Goal: Browse casually: Explore the website without a specific task or goal

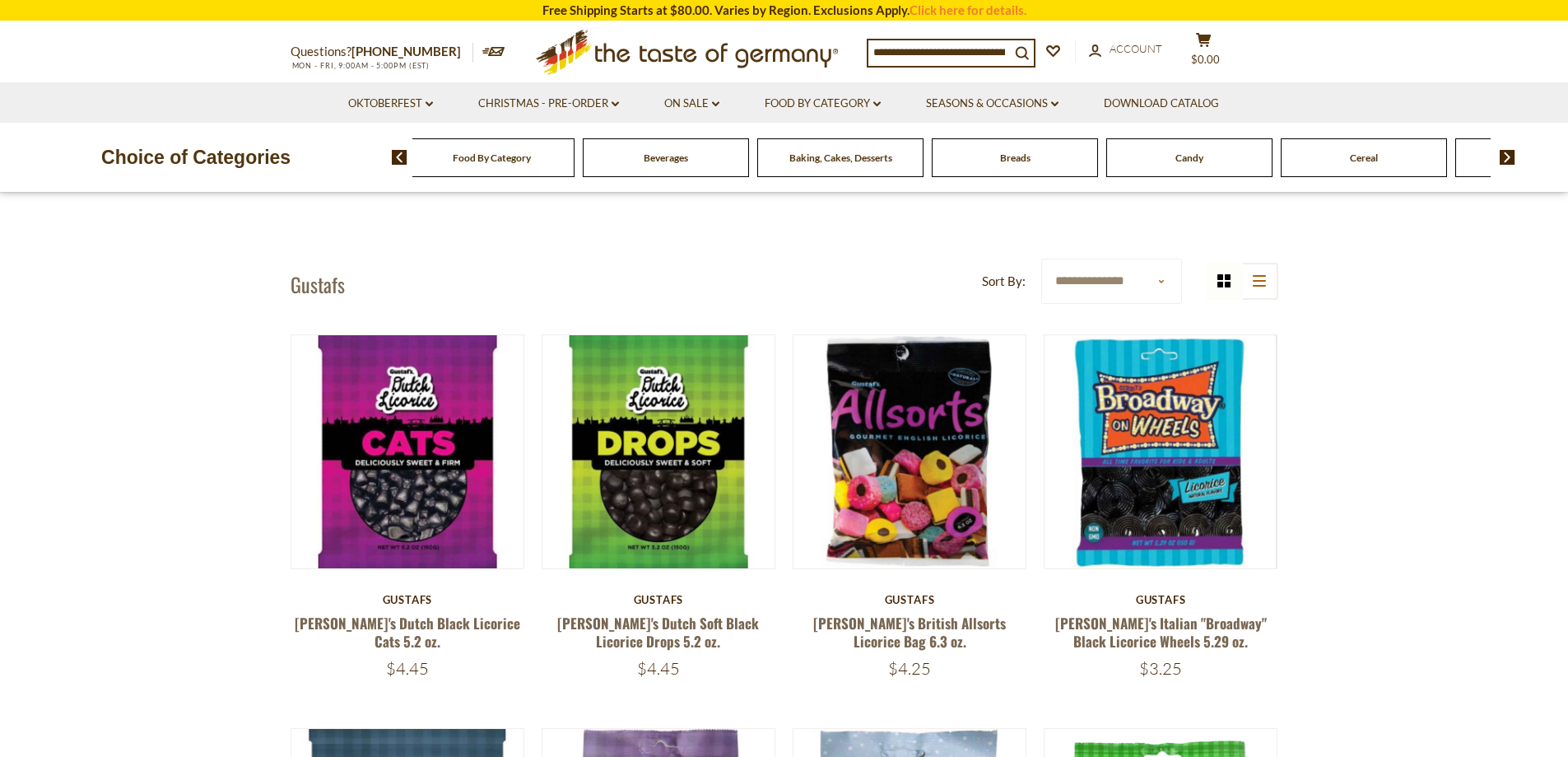
click at [575, 156] on div "Candy" at bounding box center [491, 158] width 166 height 39
click at [1131, 158] on span "Candy" at bounding box center [1135, 157] width 28 height 12
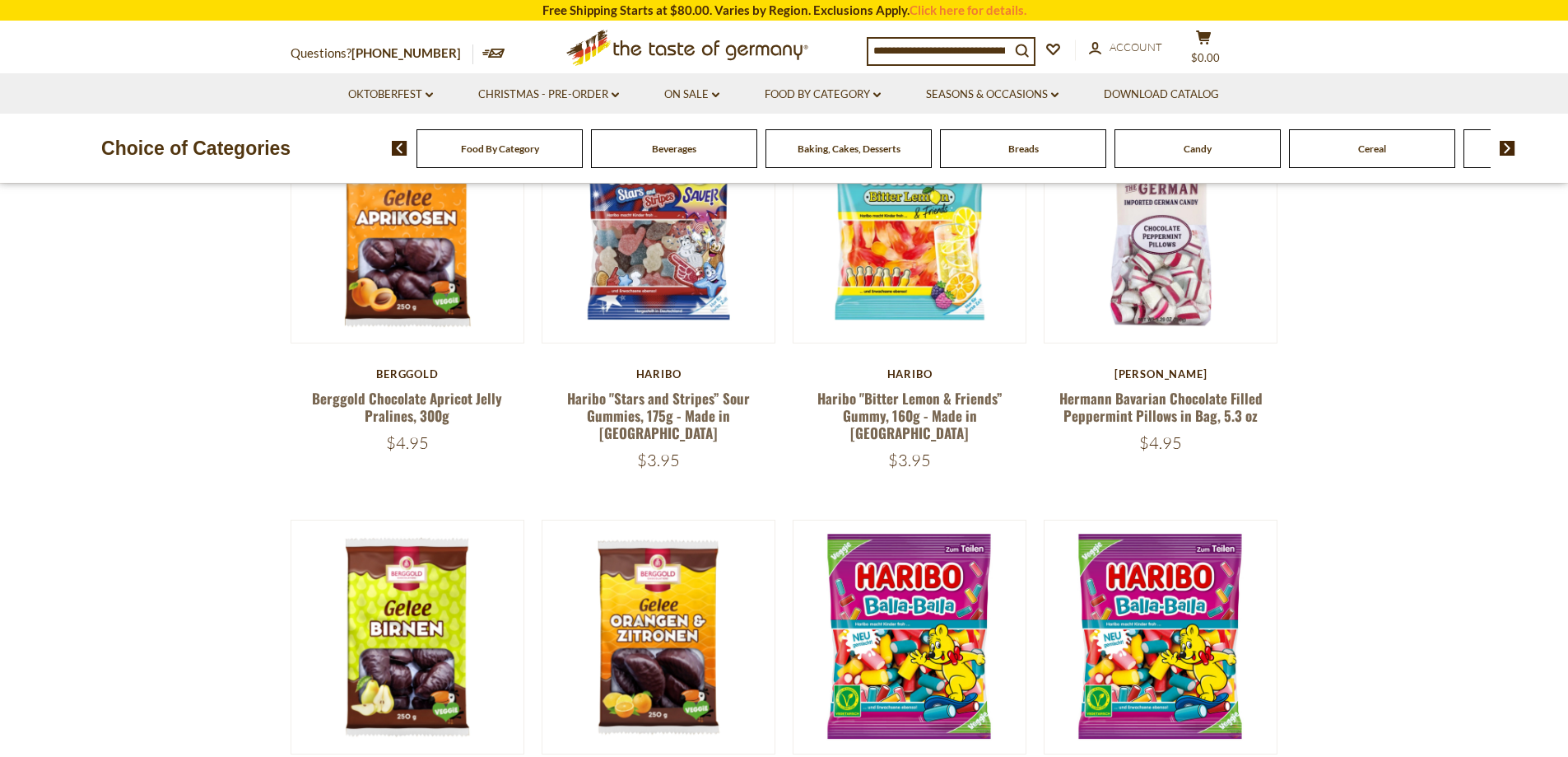
scroll to position [247, 0]
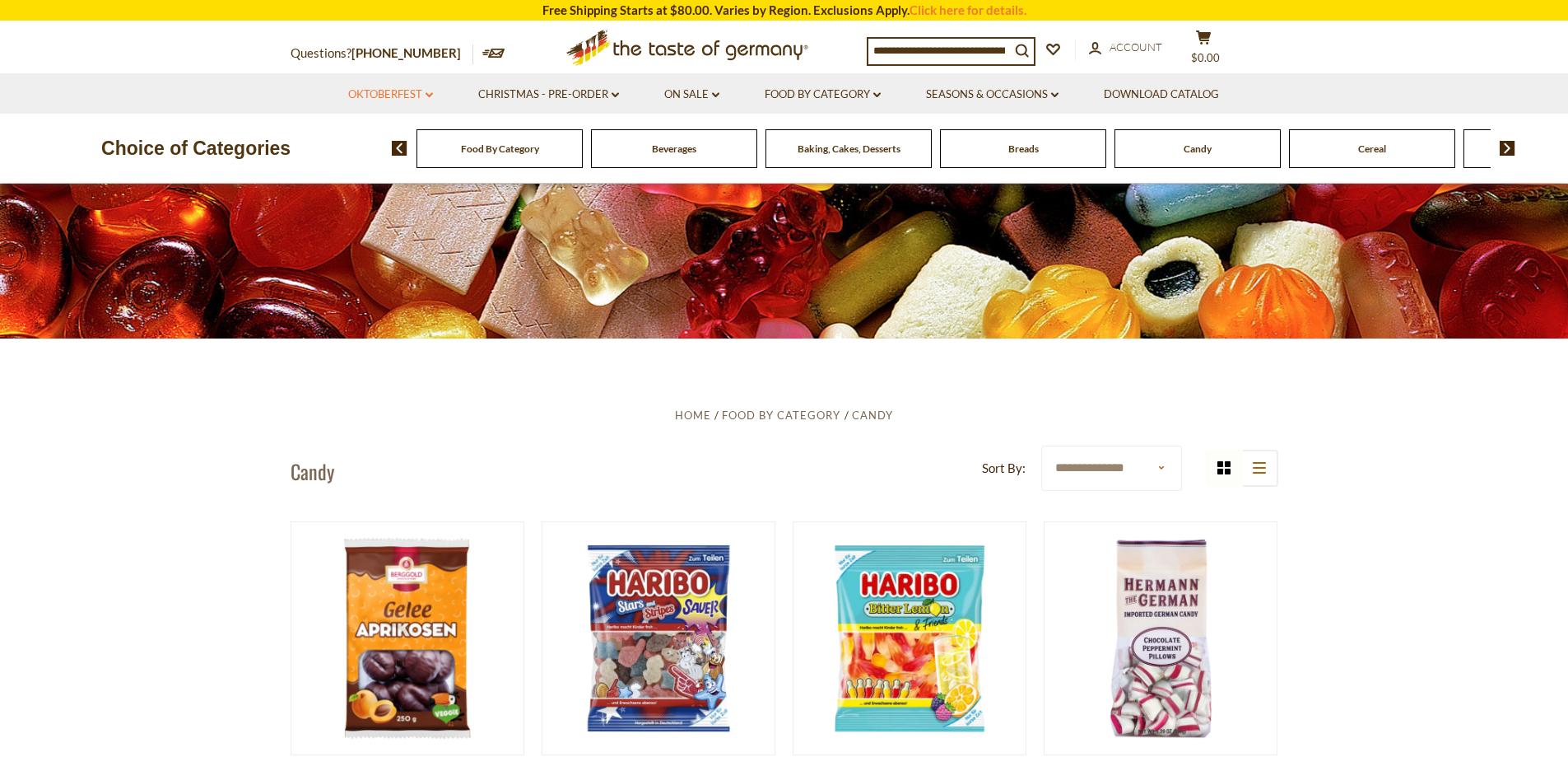
click at [393, 90] on link "Oktoberfest dropdown_arrow" at bounding box center [390, 95] width 84 height 19
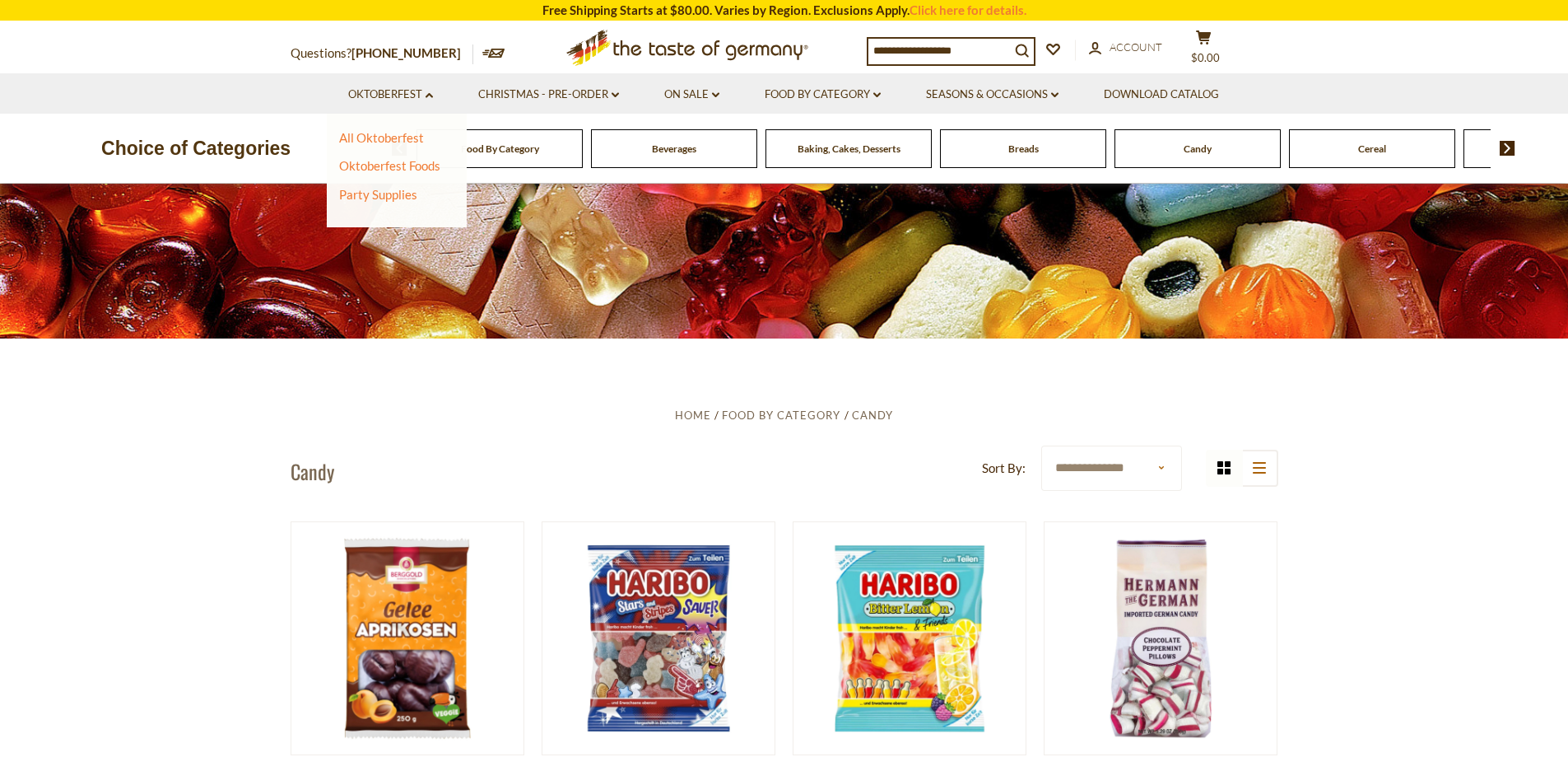
click at [249, 89] on section "Oktoberfest dropdown_arrow All Oktoberfest Oktoberfest Foods Party Supplies Chr…" at bounding box center [784, 93] width 1568 height 40
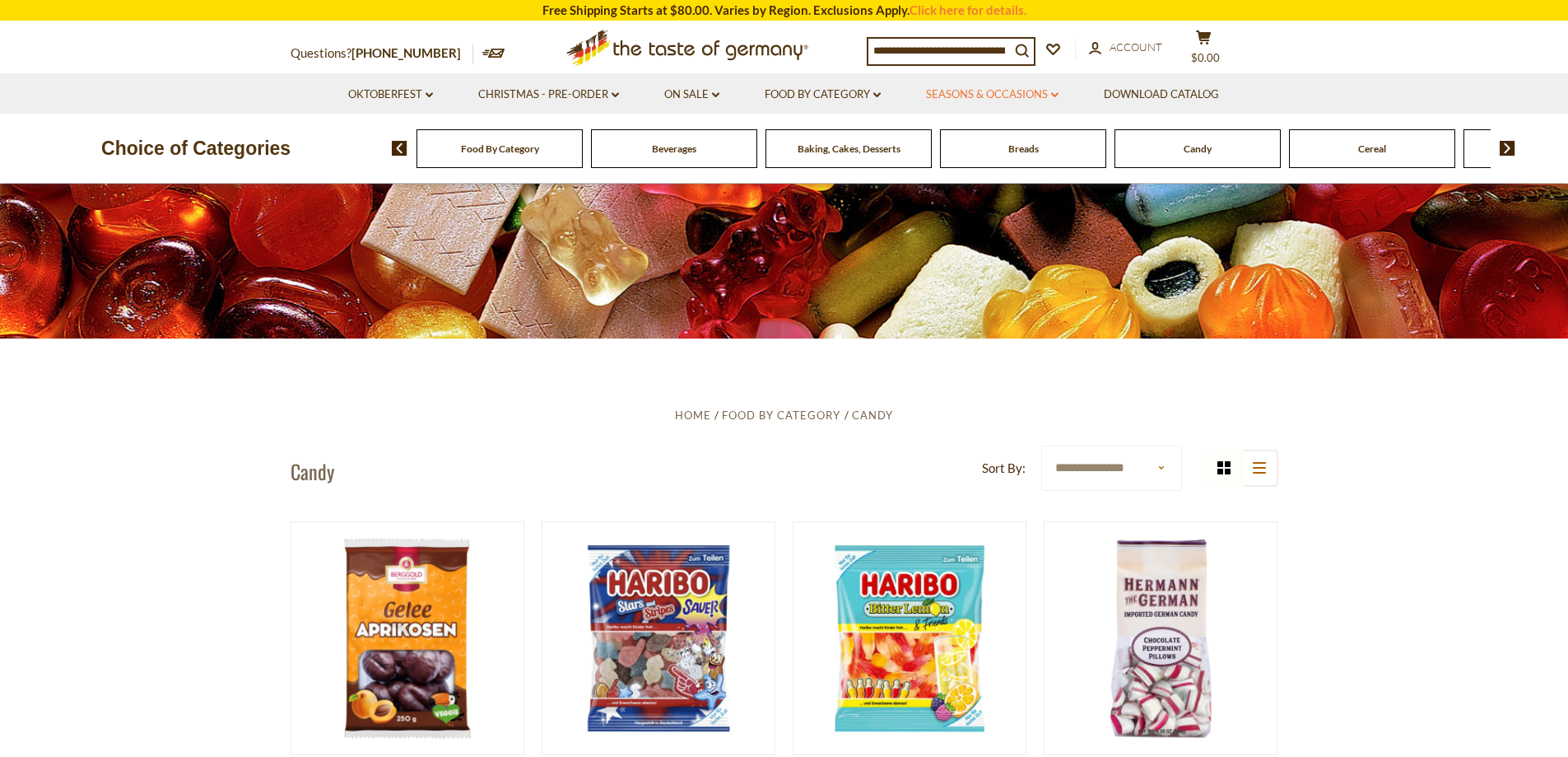
click at [975, 90] on link "Seasons & Occasions dropdown_arrow" at bounding box center [992, 95] width 133 height 19
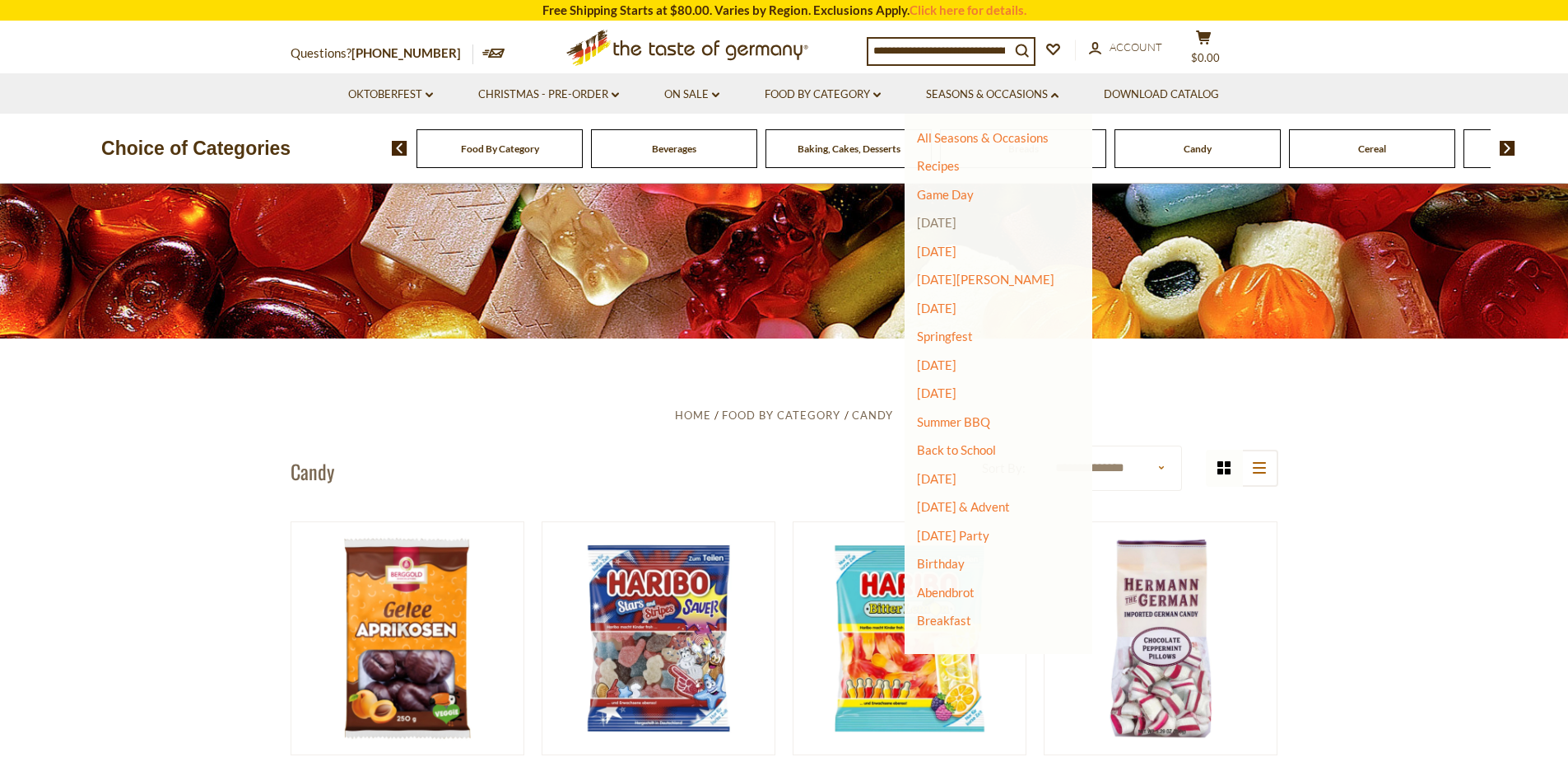
click at [956, 217] on link "[DATE]" at bounding box center [937, 222] width 40 height 15
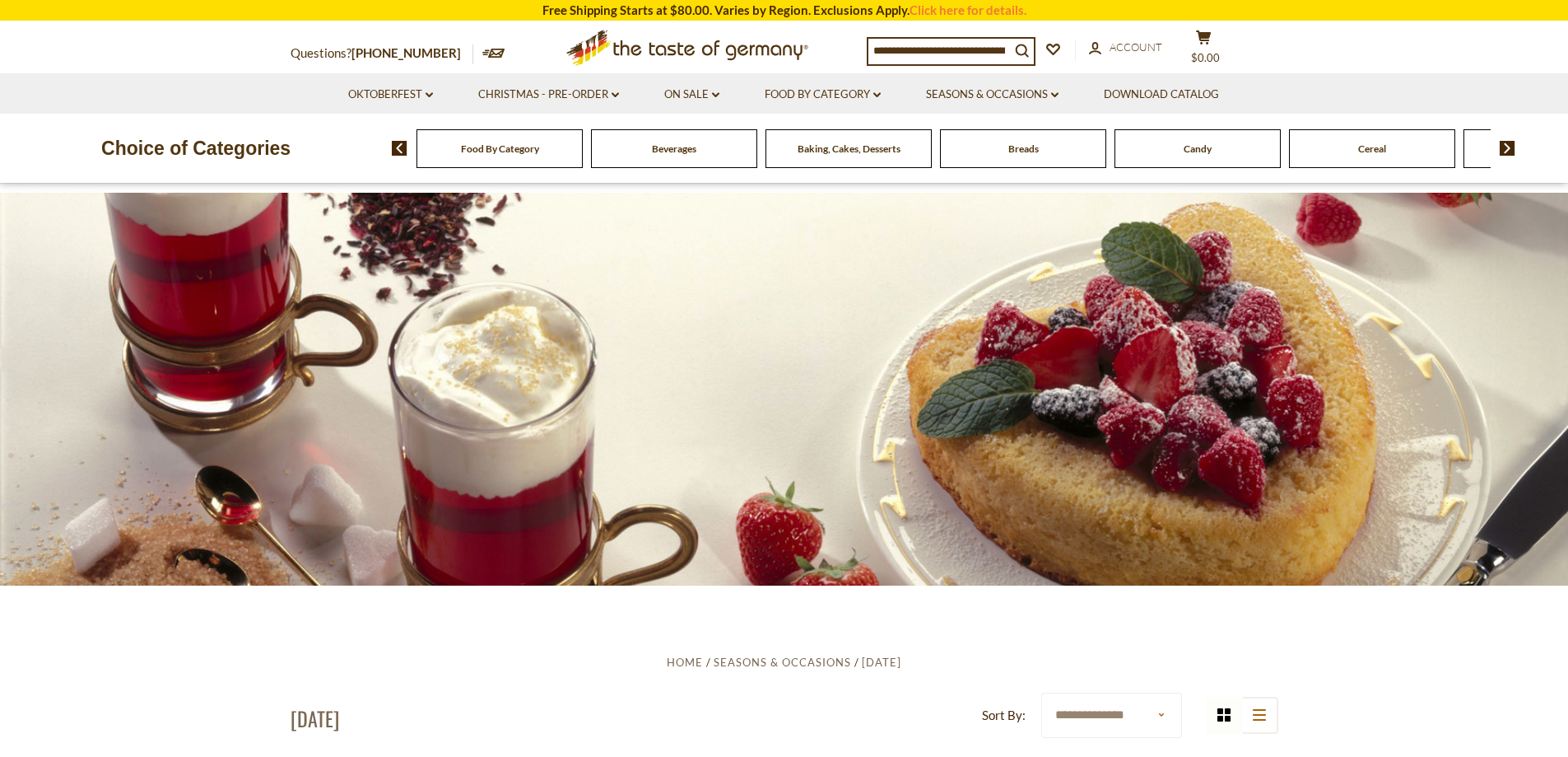
scroll to position [83, 0]
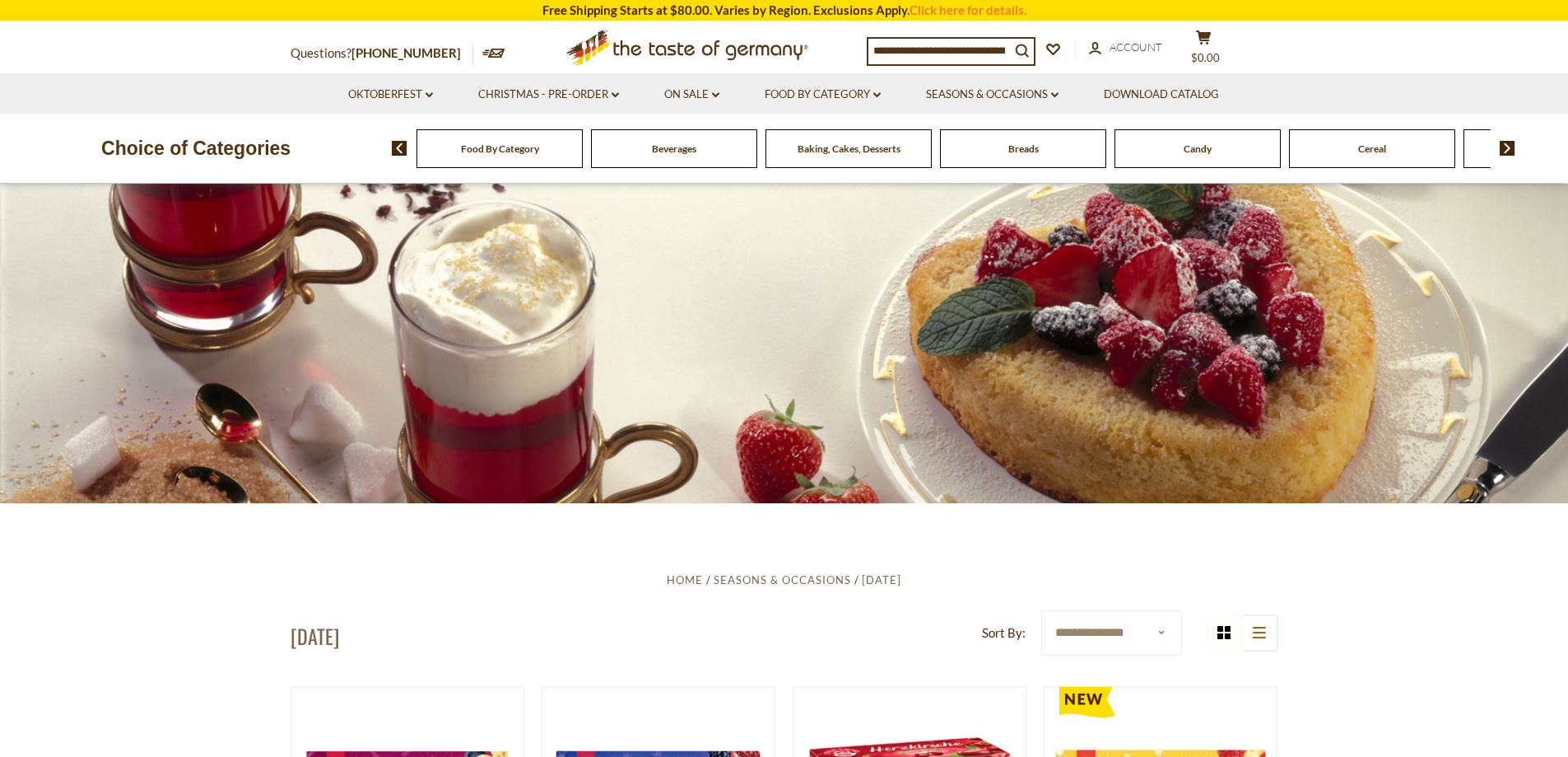
click at [1195, 151] on span "Candy" at bounding box center [1198, 148] width 28 height 12
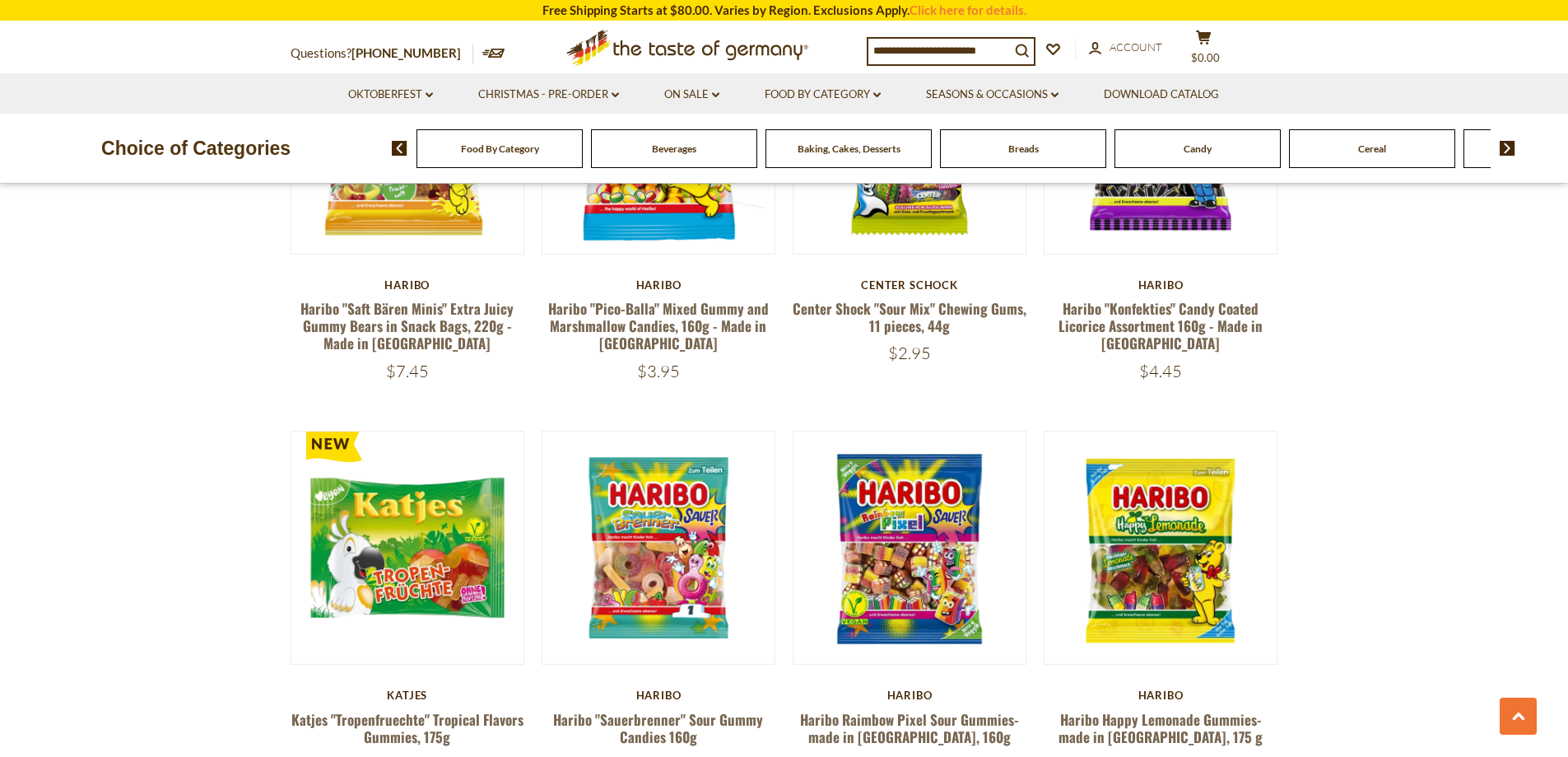
scroll to position [3953, 0]
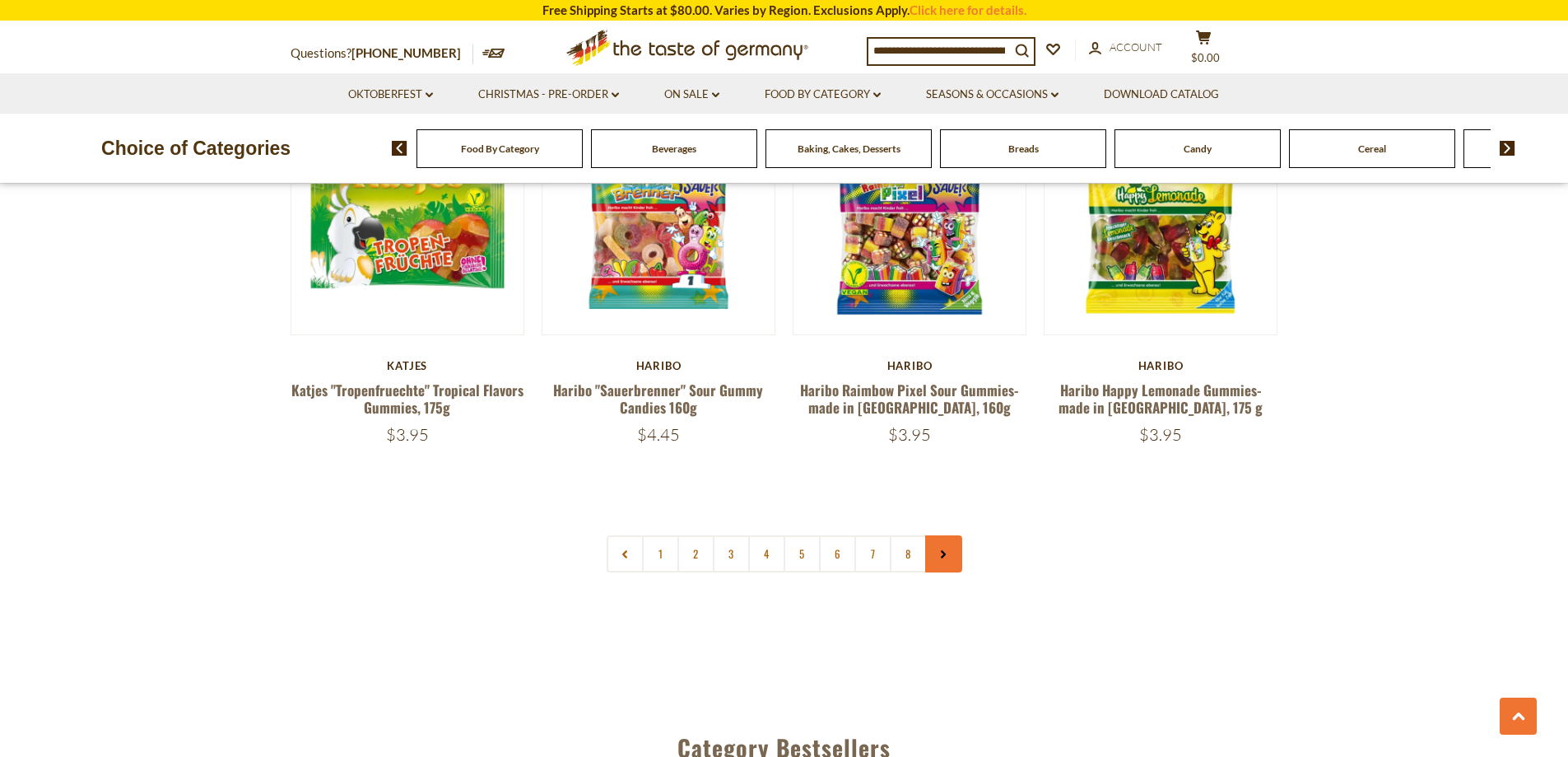
click at [949, 535] on link at bounding box center [944, 554] width 37 height 37
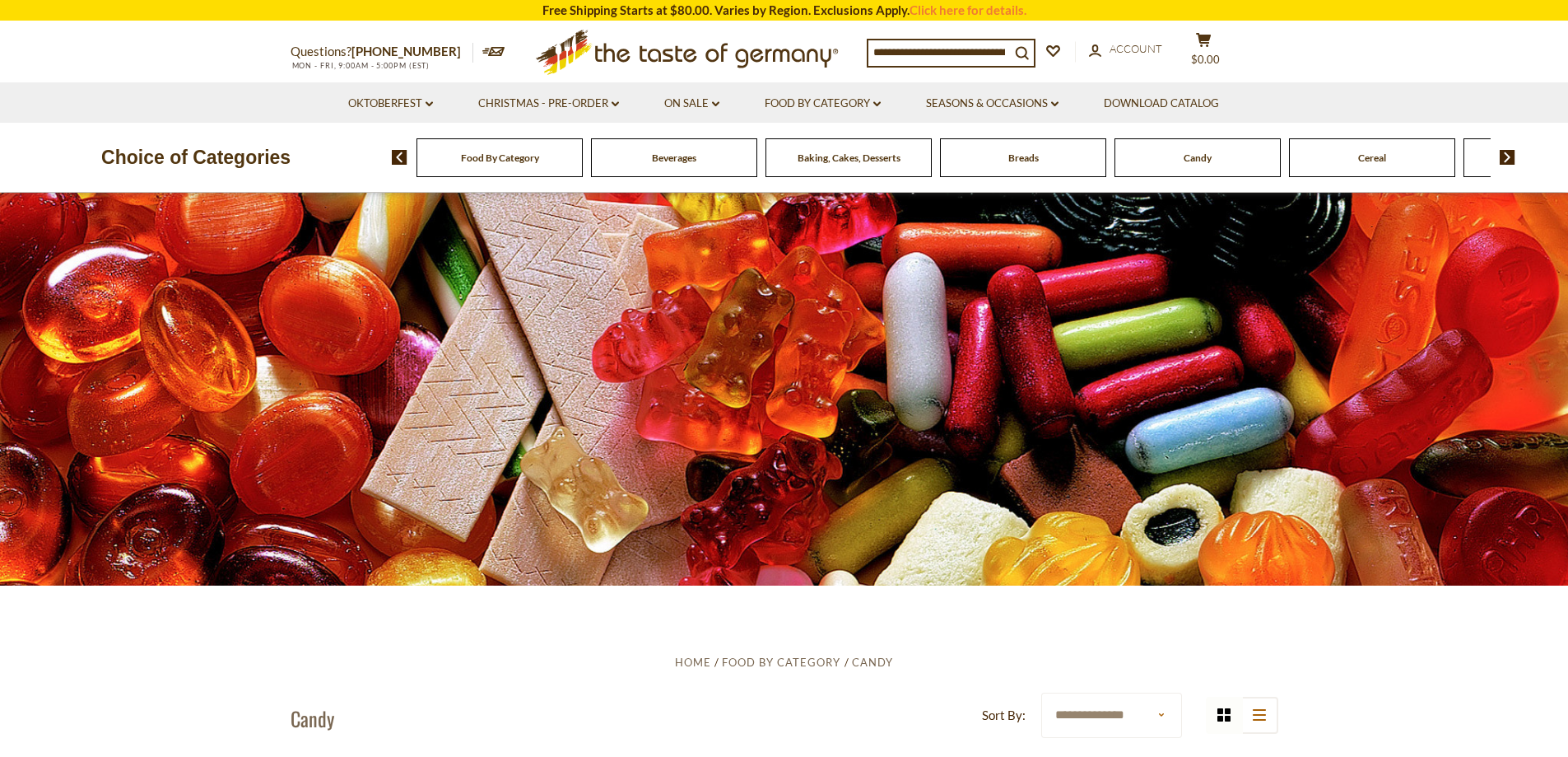
click at [1222, 712] on div "grid icon list icon" at bounding box center [1242, 715] width 72 height 37
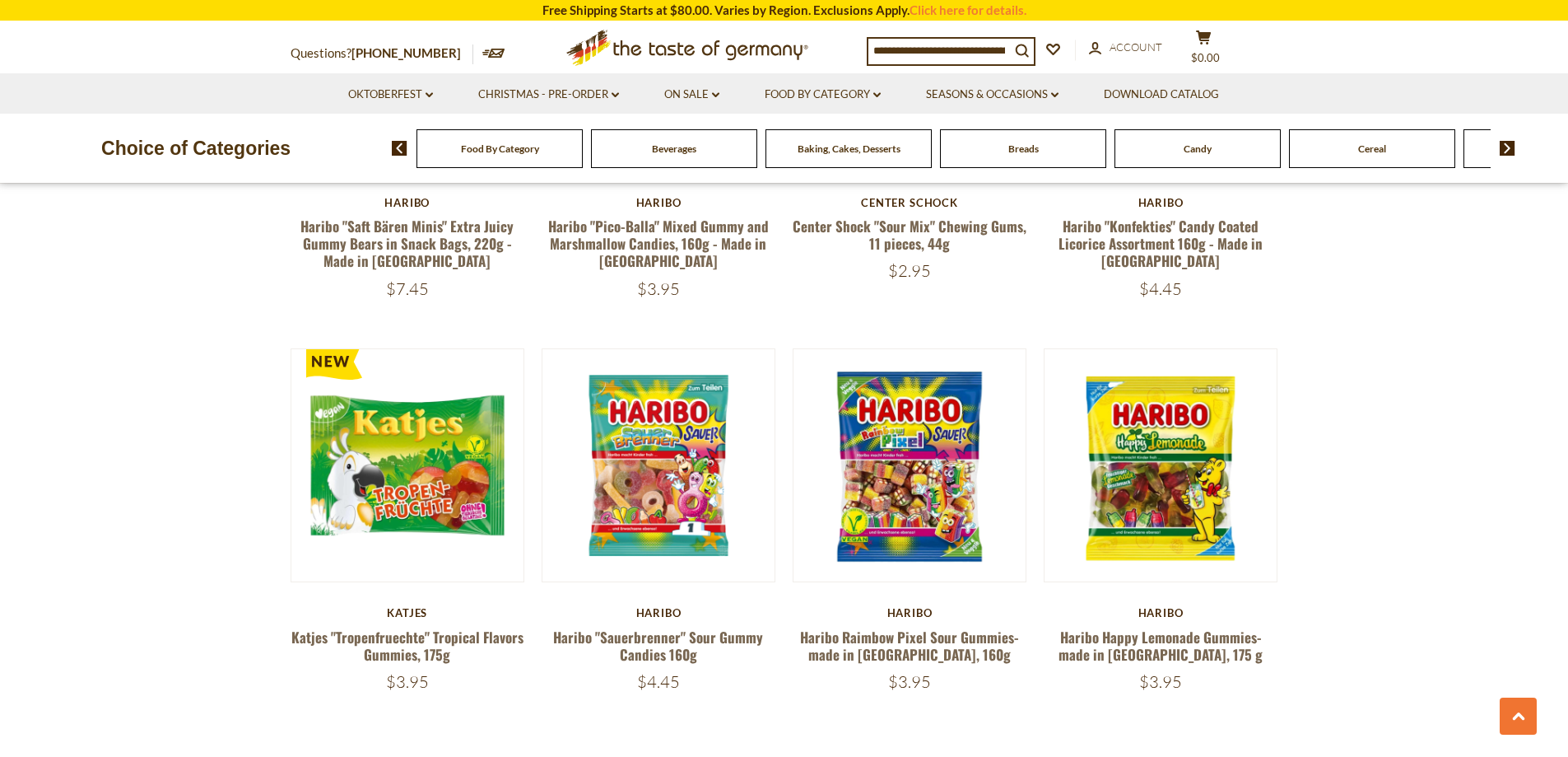
scroll to position [3871, 0]
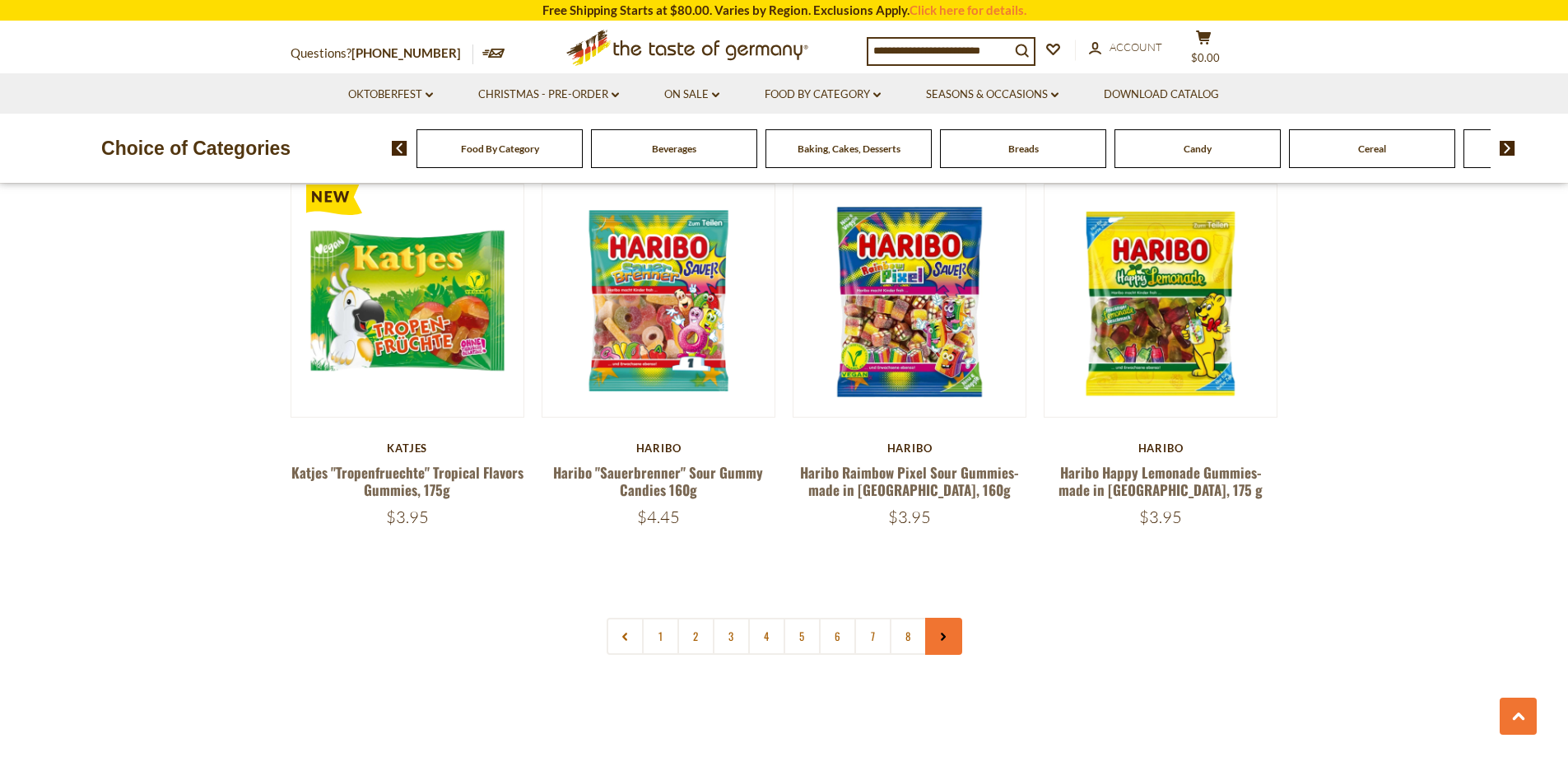
click at [945, 633] on use at bounding box center [943, 636] width 5 height 8
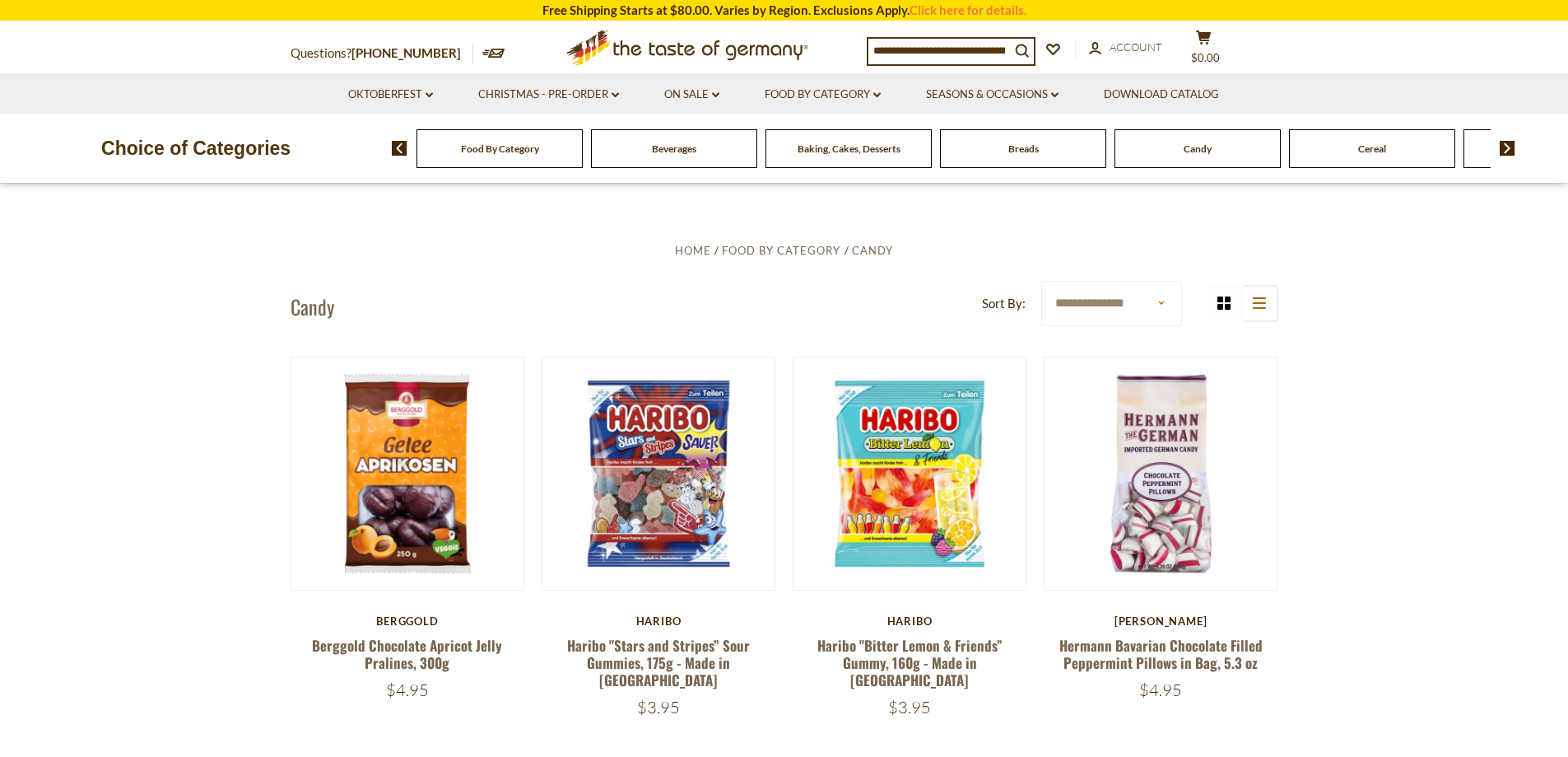
scroll to position [0, 0]
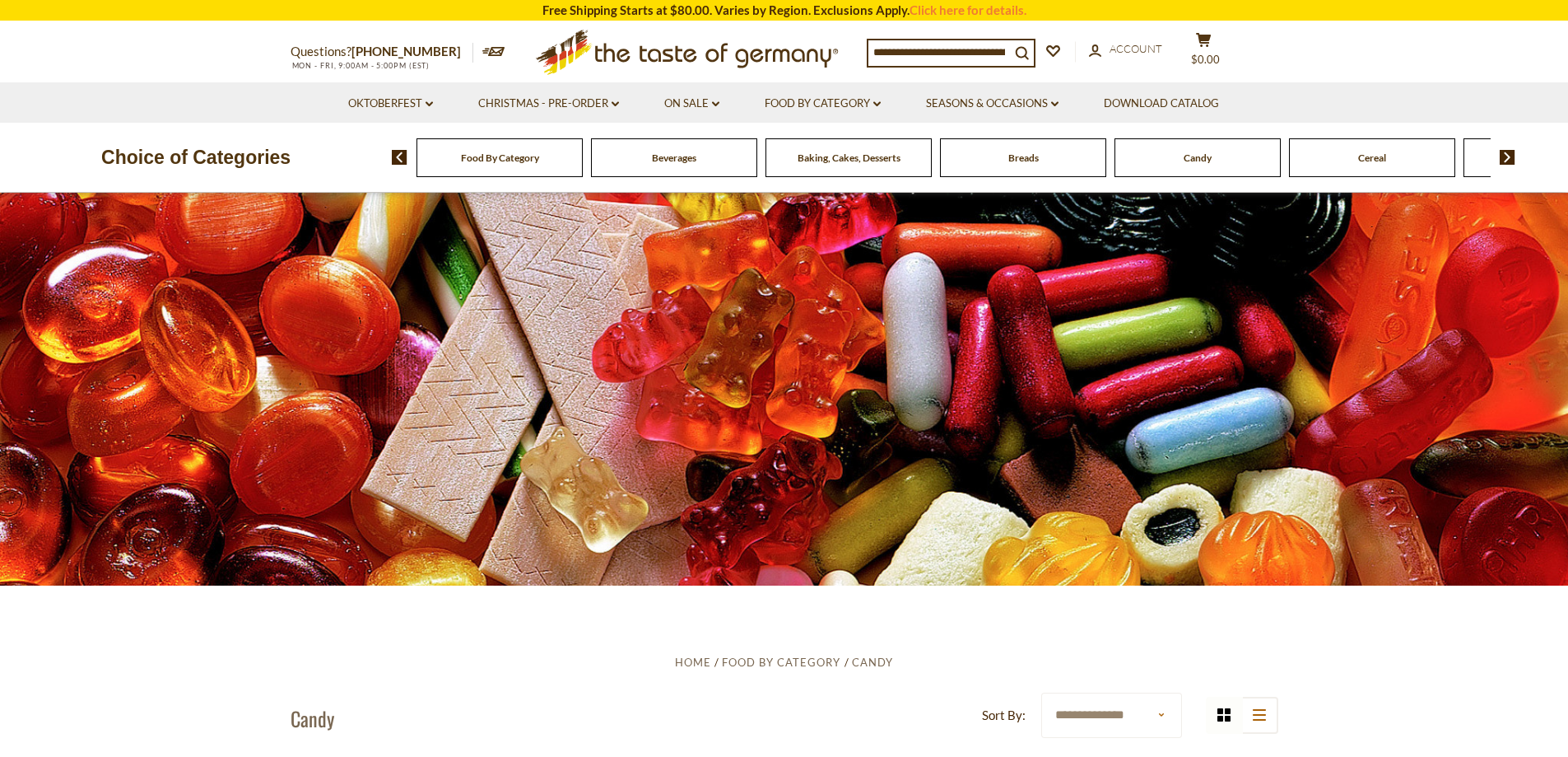
click at [1506, 151] on img at bounding box center [1508, 157] width 16 height 15
click at [1508, 154] on img at bounding box center [1508, 157] width 16 height 15
click at [1509, 152] on img at bounding box center [1508, 157] width 16 height 15
click at [1510, 155] on img at bounding box center [1508, 157] width 16 height 15
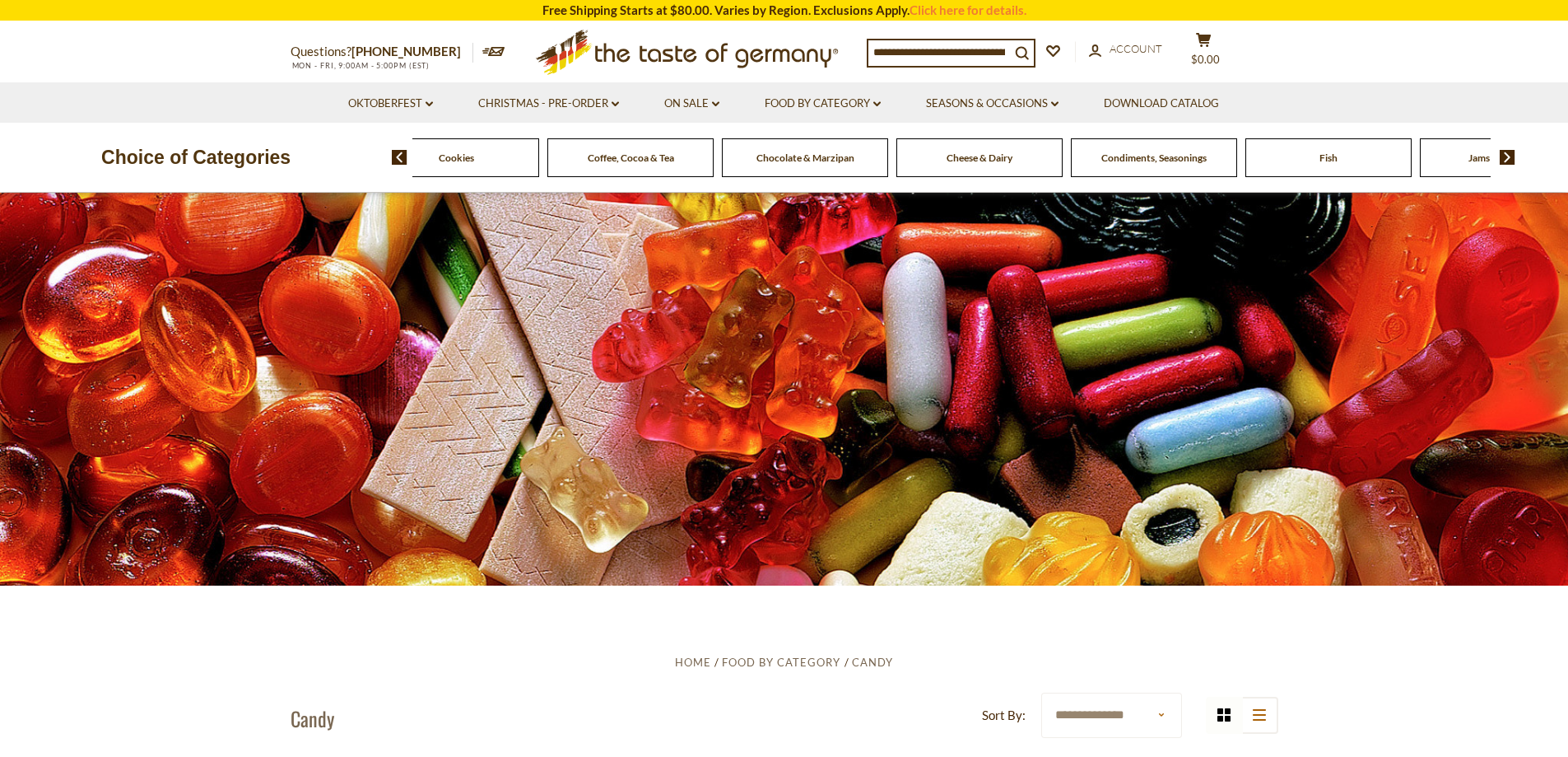
click at [1509, 157] on img at bounding box center [1508, 157] width 16 height 15
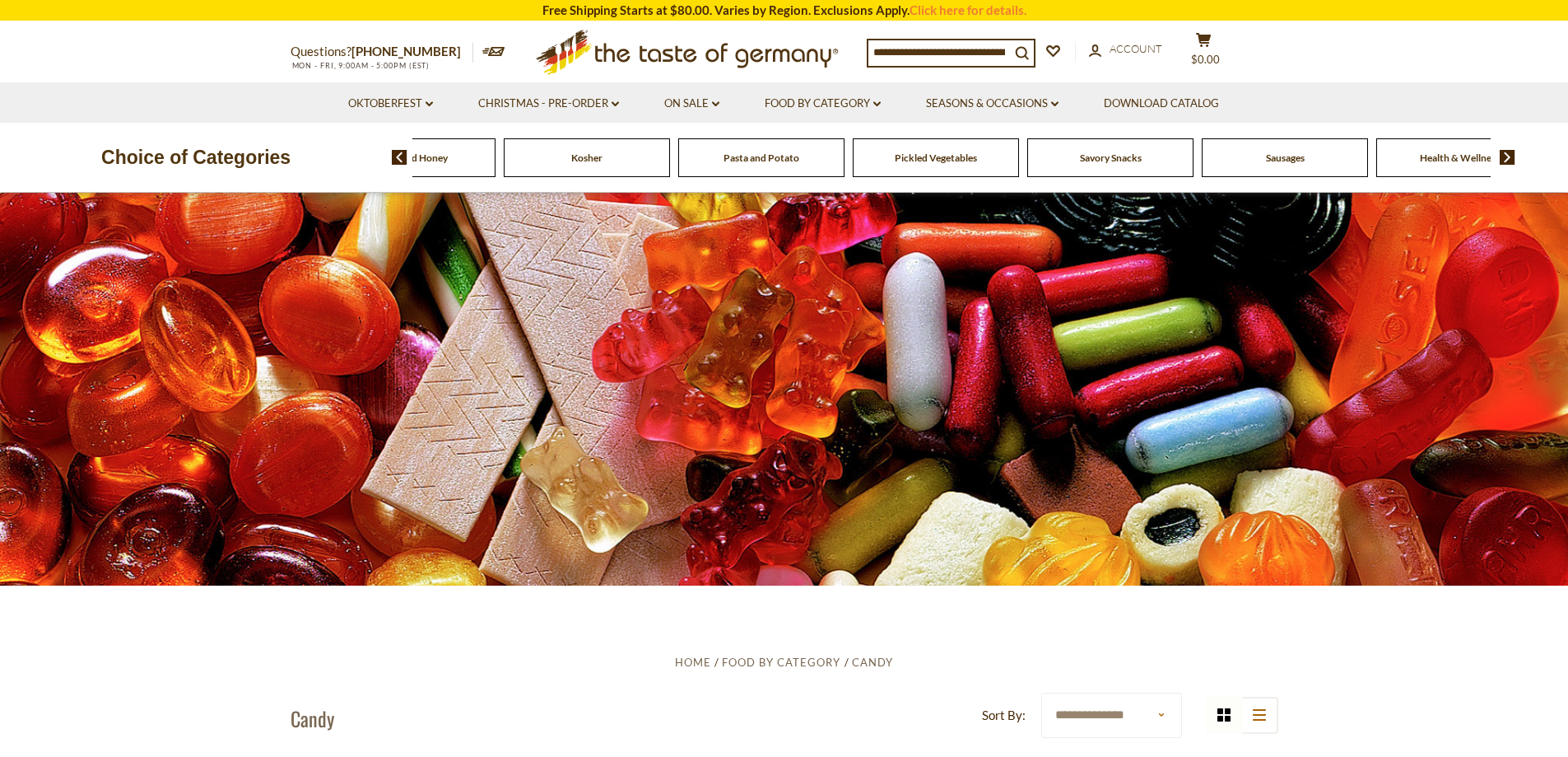
click at [1509, 157] on img at bounding box center [1508, 157] width 16 height 15
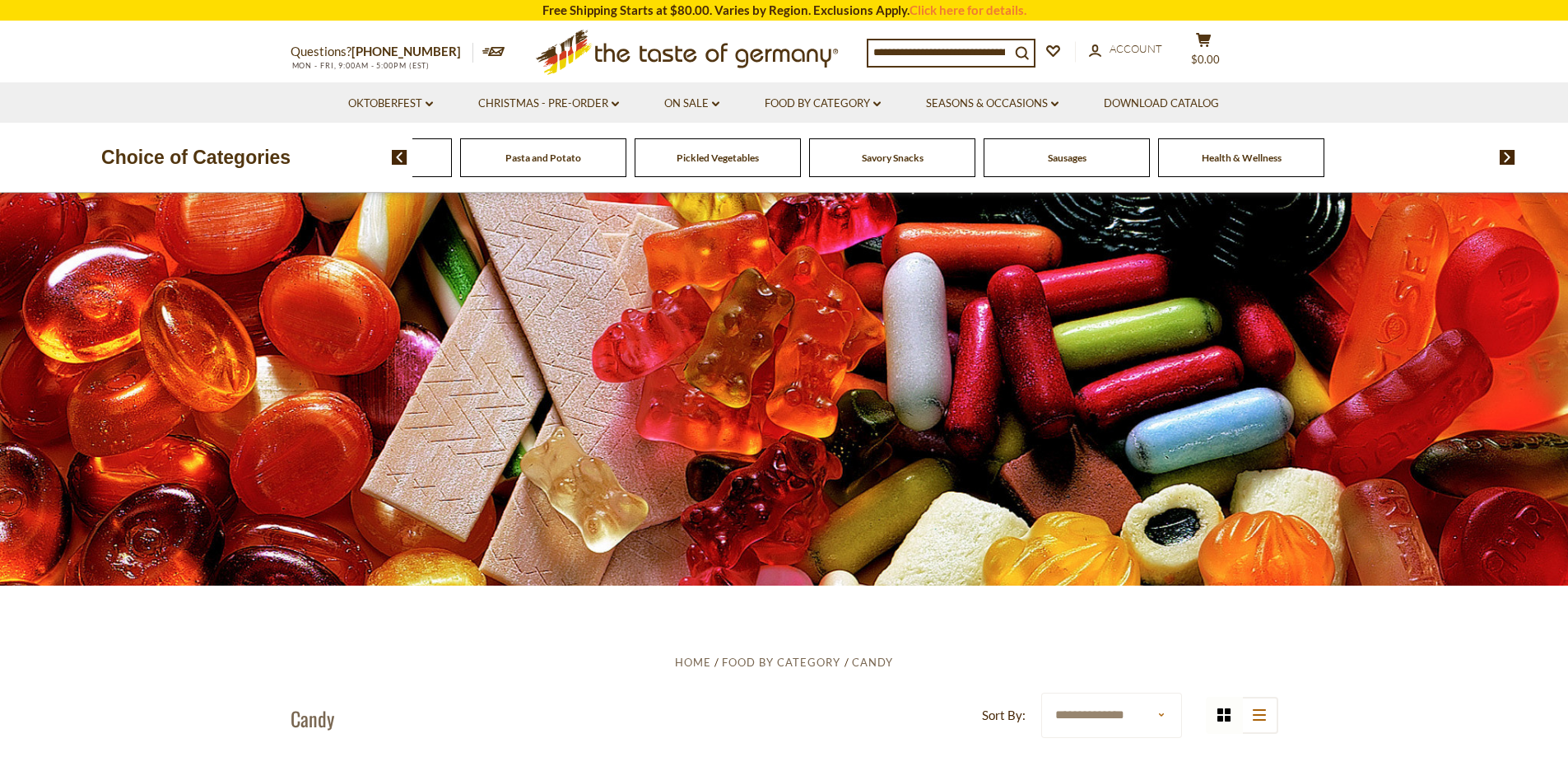
click at [397, 151] on img at bounding box center [399, 157] width 16 height 15
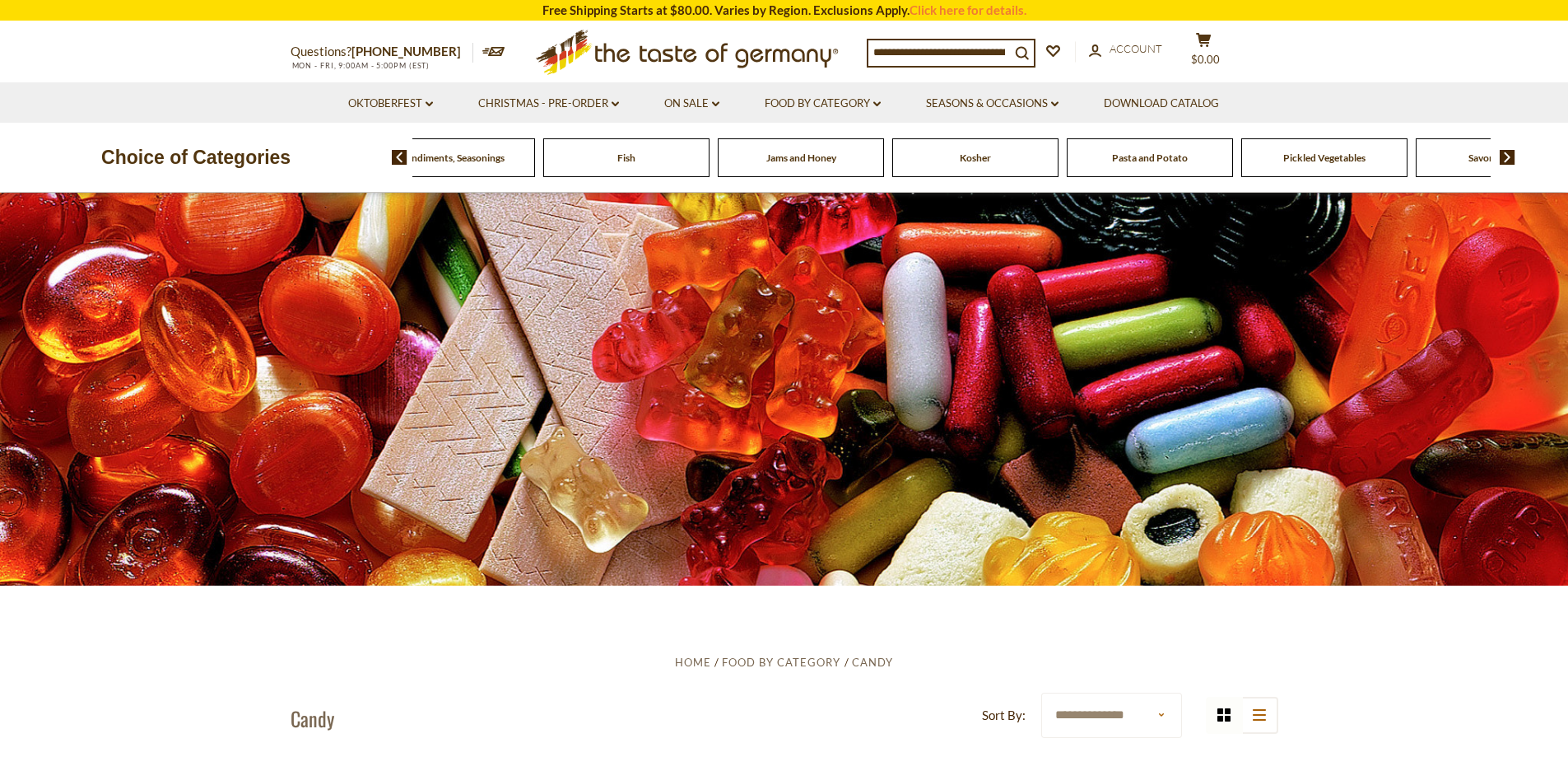
click at [397, 152] on img at bounding box center [399, 157] width 16 height 15
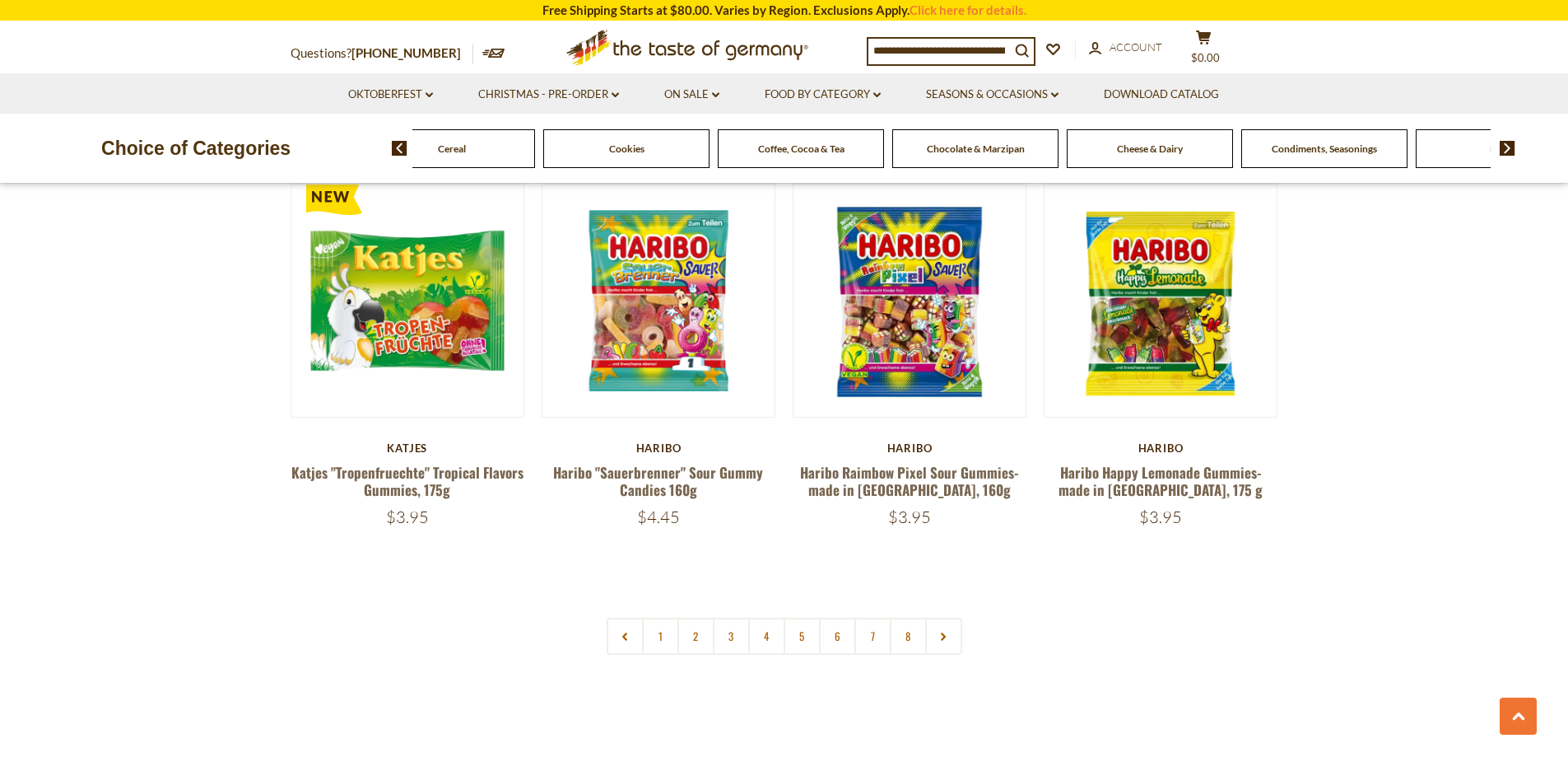
scroll to position [3953, 0]
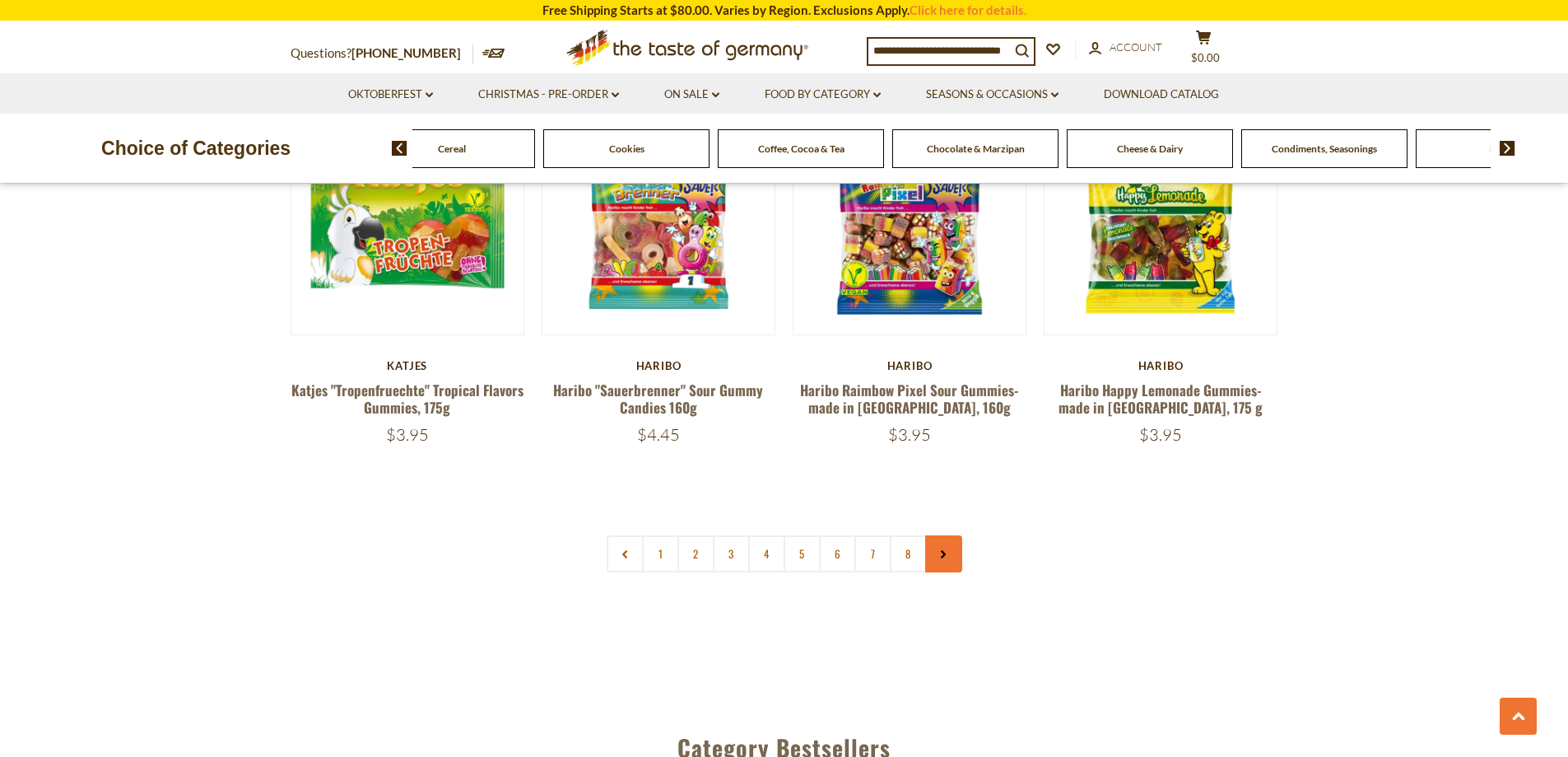
click at [941, 550] on icon at bounding box center [943, 554] width 10 height 8
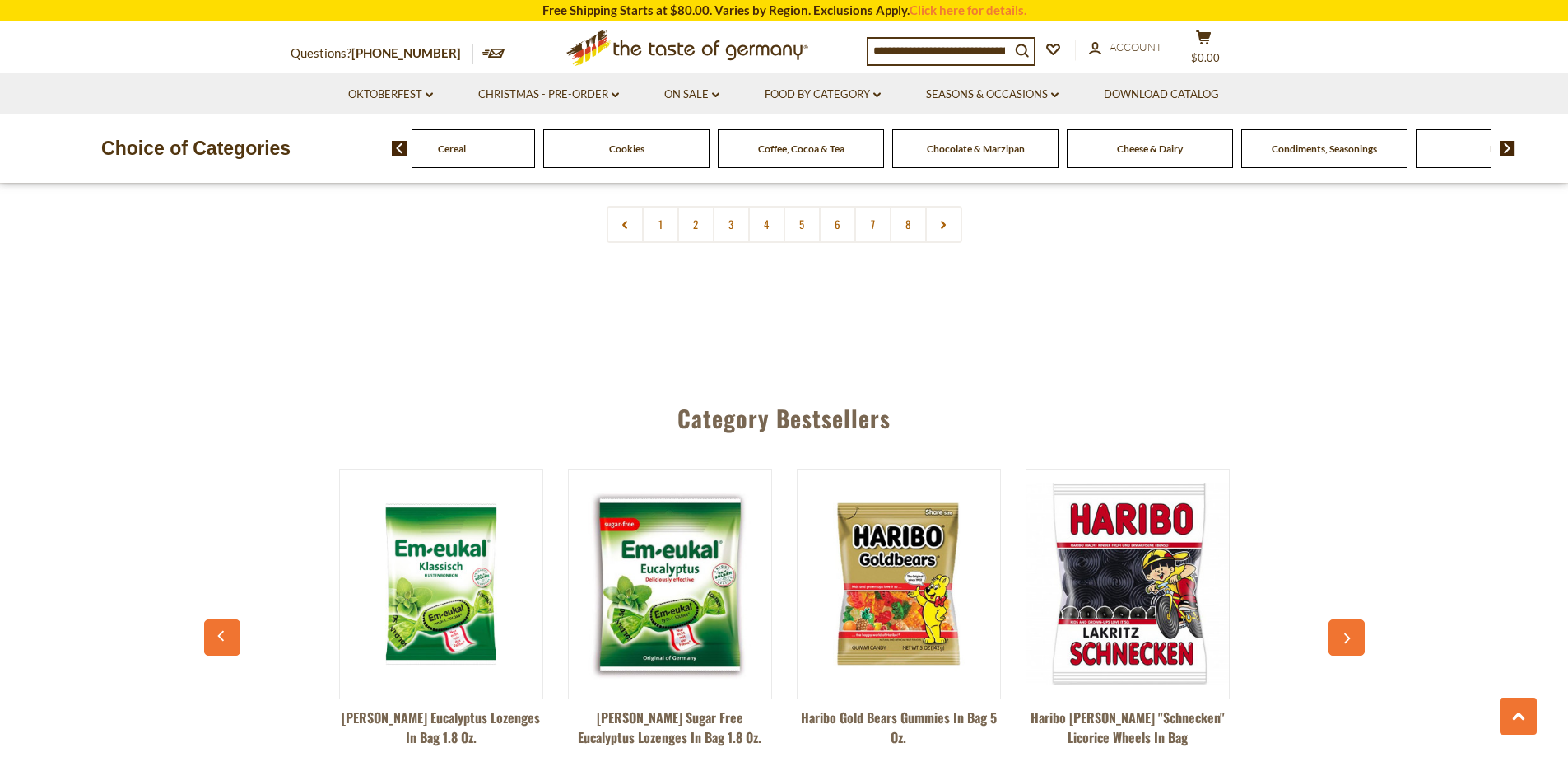
scroll to position [4530, 0]
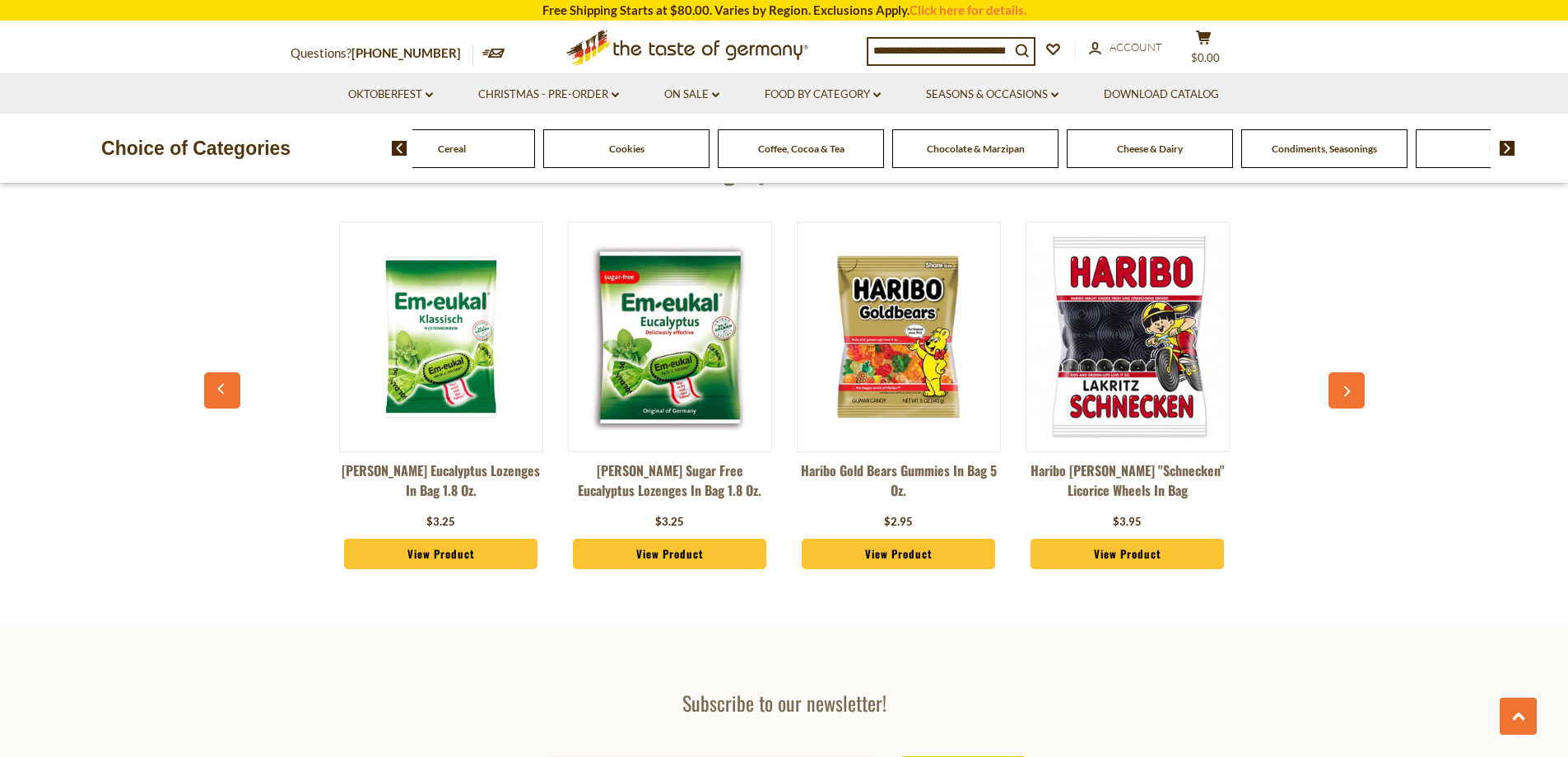
click at [1341, 385] on icon "button" at bounding box center [1347, 391] width 11 height 11
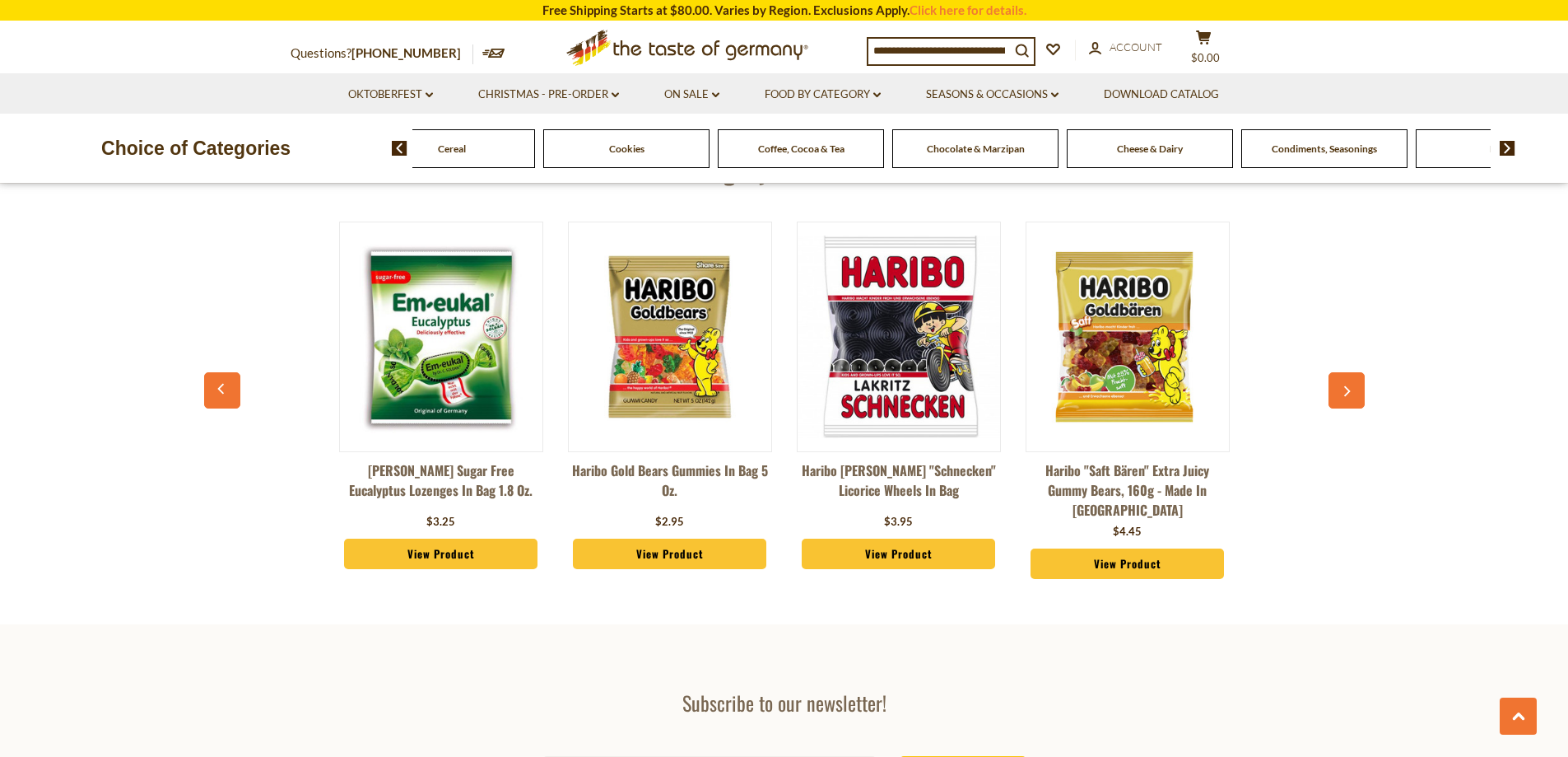
click at [1341, 385] on icon "button" at bounding box center [1347, 391] width 11 height 11
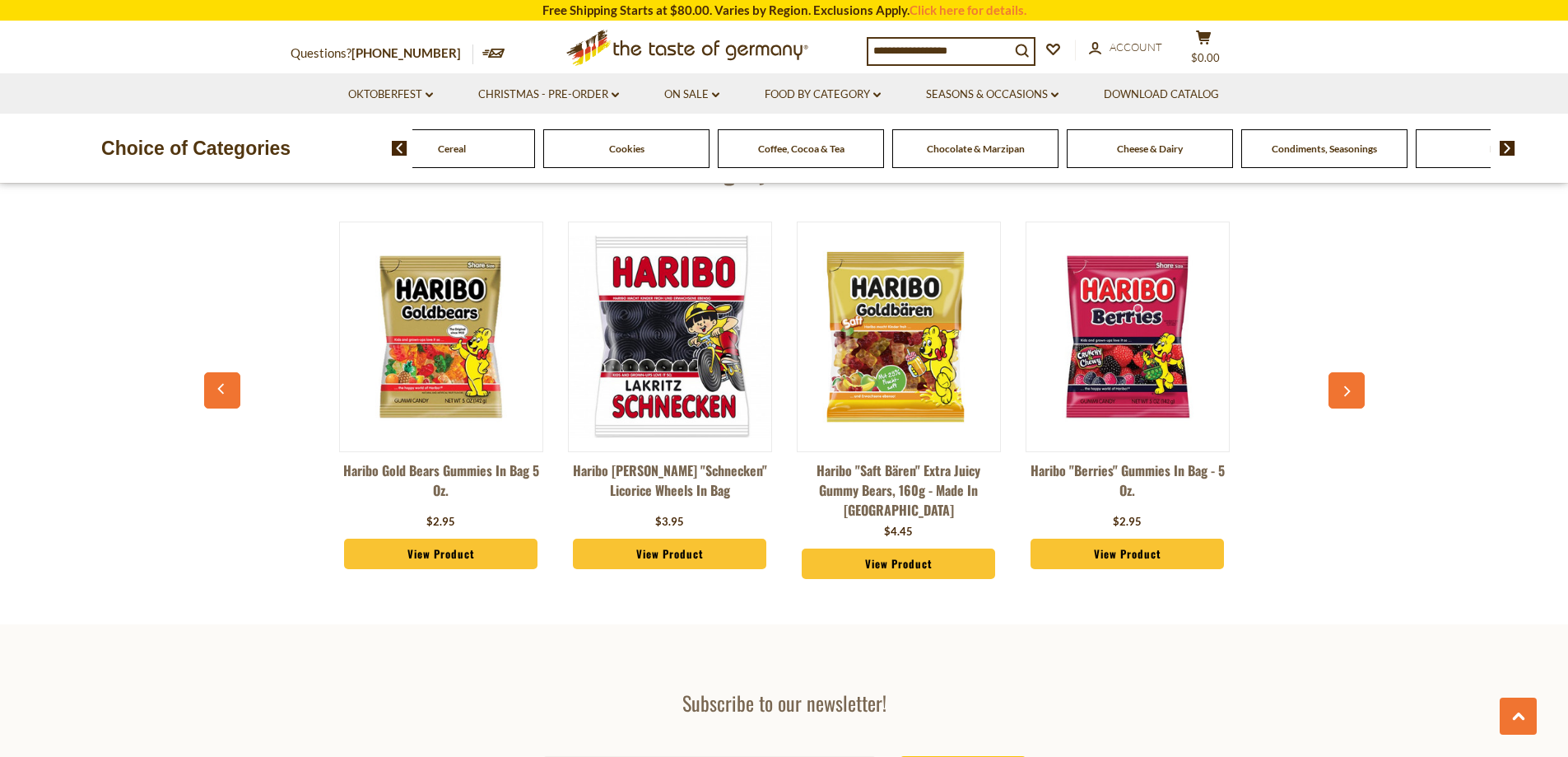
click at [1341, 385] on icon "button" at bounding box center [1347, 391] width 11 height 11
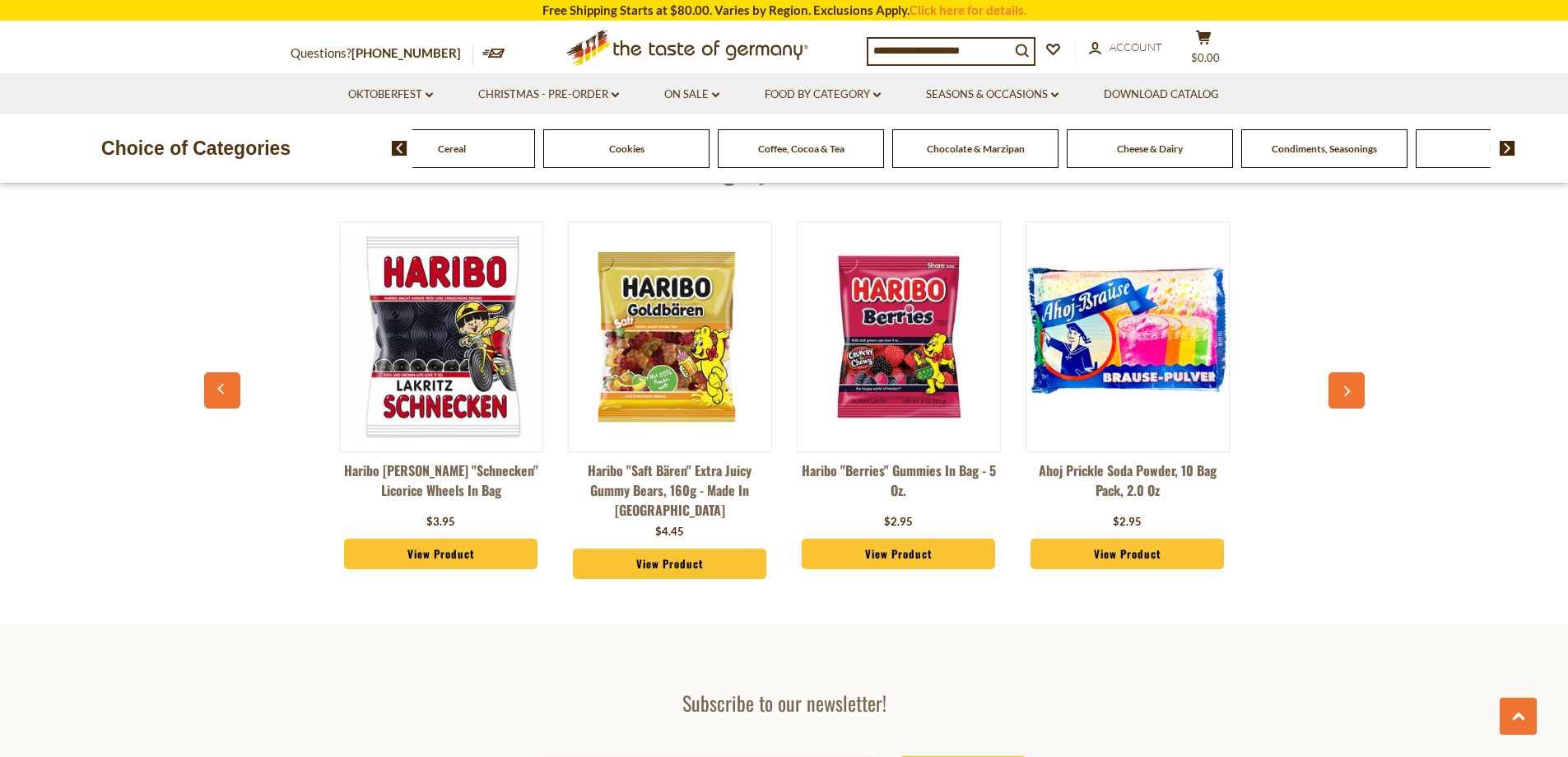
click at [1341, 385] on icon "button" at bounding box center [1347, 391] width 11 height 11
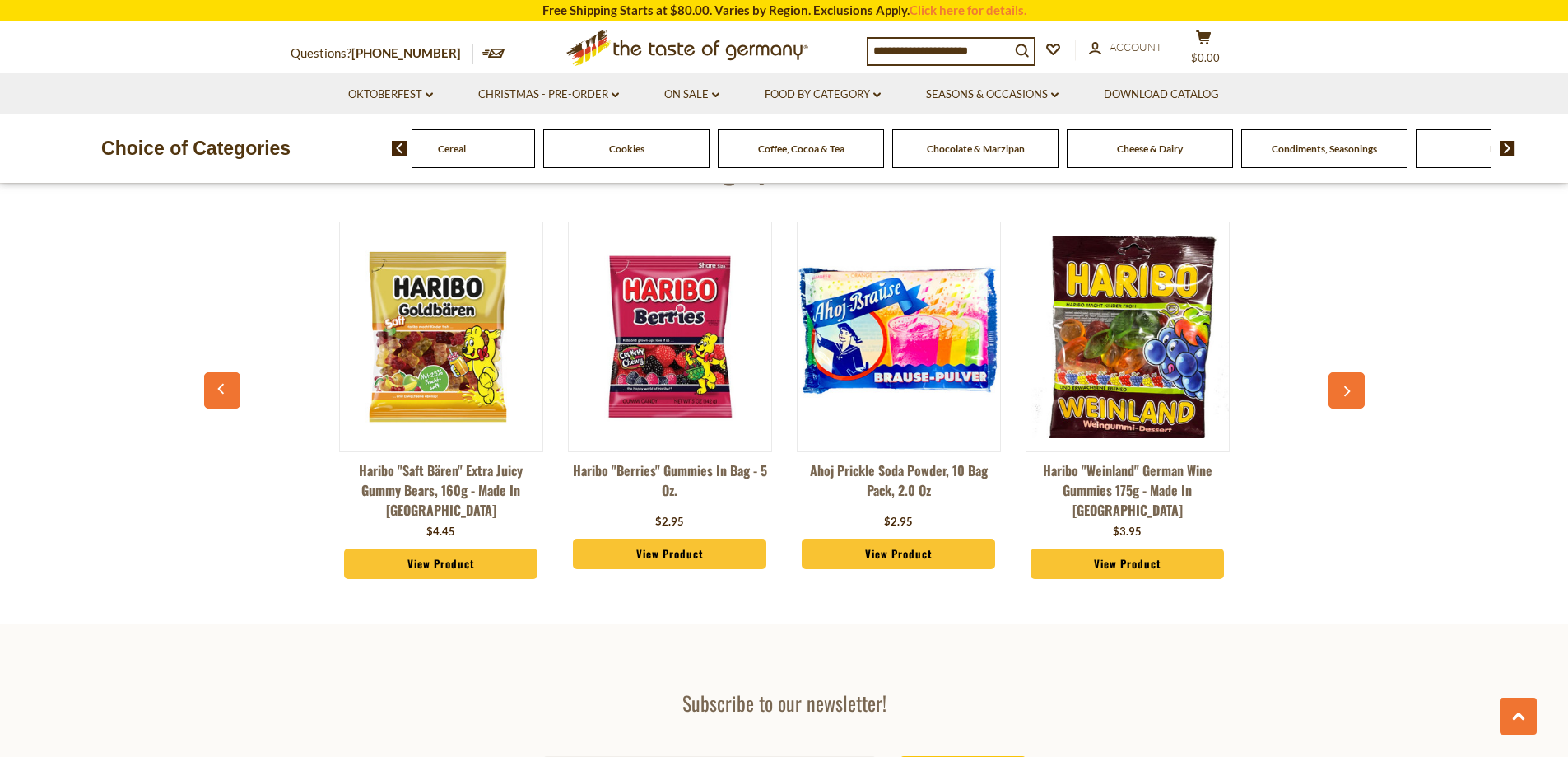
click at [1341, 385] on icon "button" at bounding box center [1347, 391] width 11 height 11
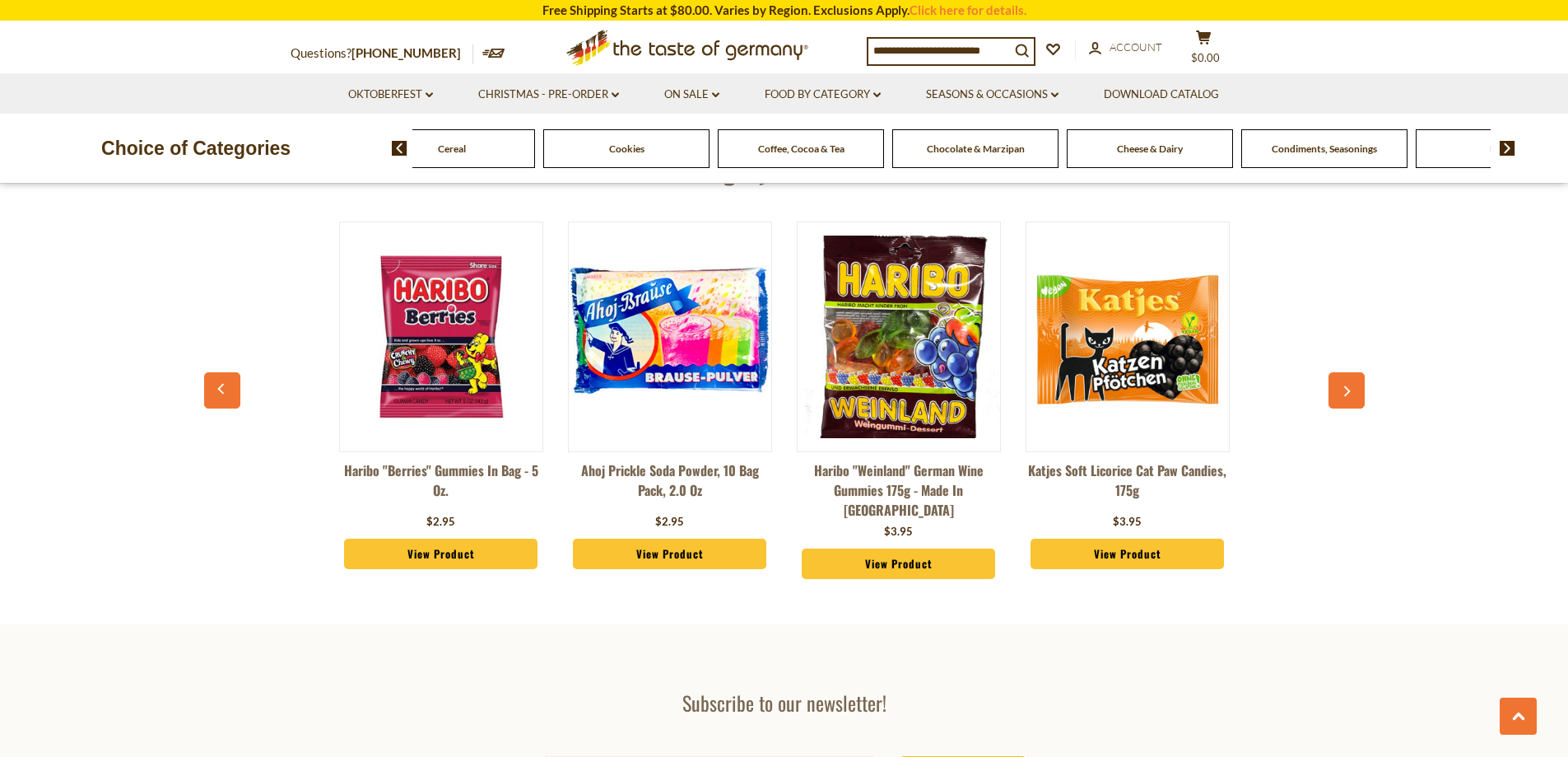
click at [1341, 385] on icon "button" at bounding box center [1347, 391] width 11 height 11
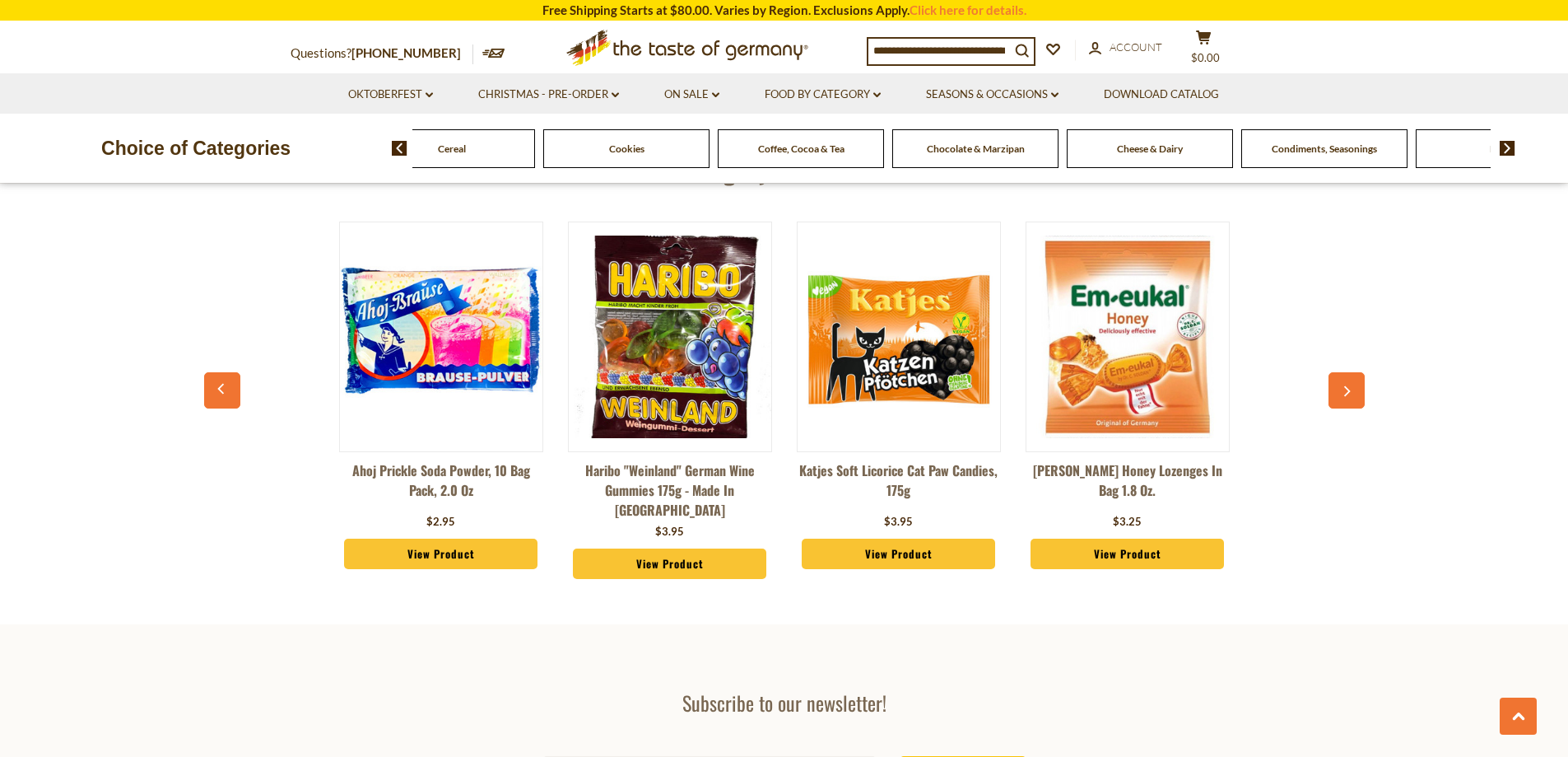
click at [1341, 385] on icon "button" at bounding box center [1347, 391] width 11 height 11
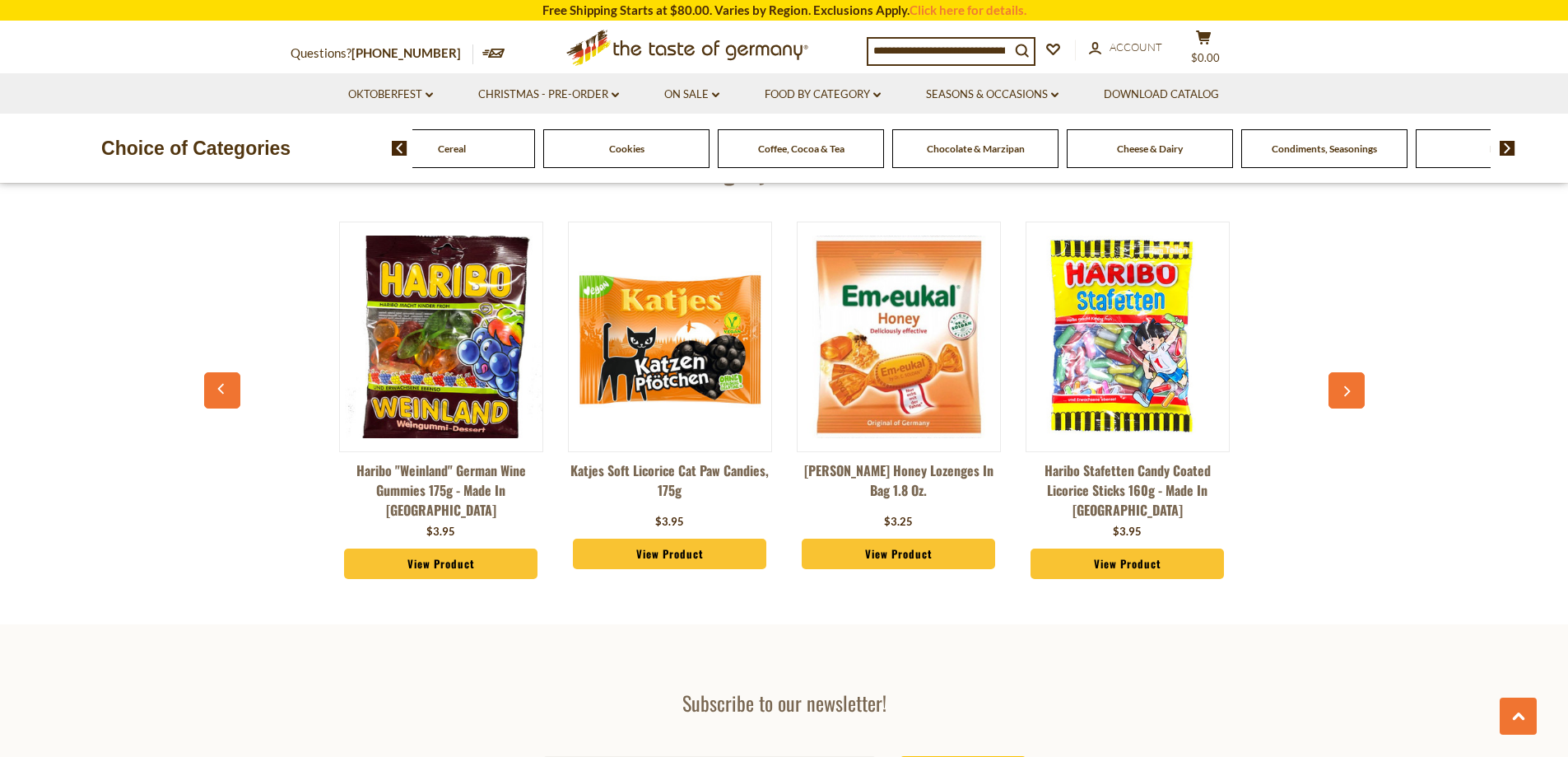
scroll to position [4447, 0]
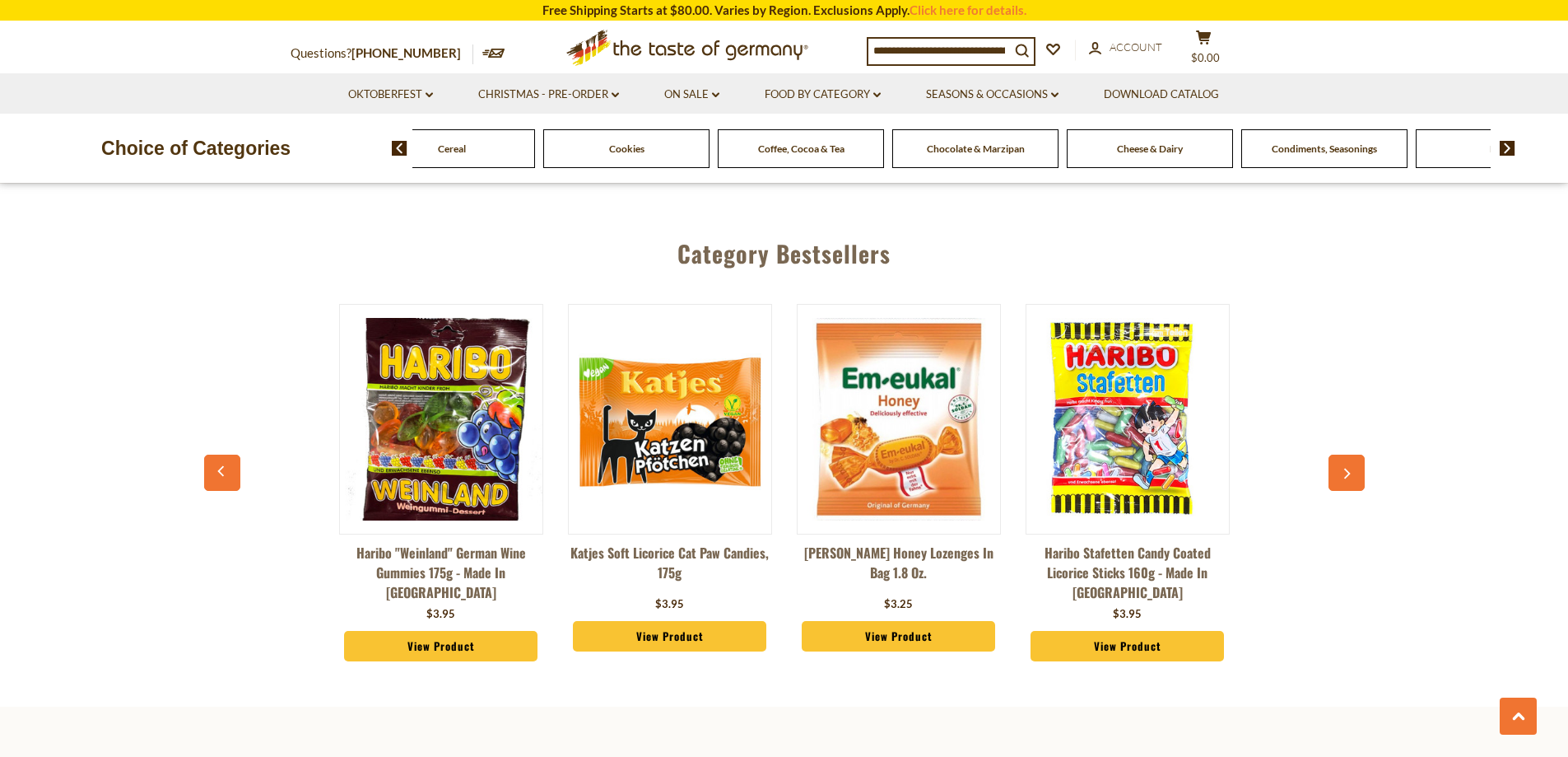
click at [1356, 454] on button "button" at bounding box center [1346, 472] width 36 height 36
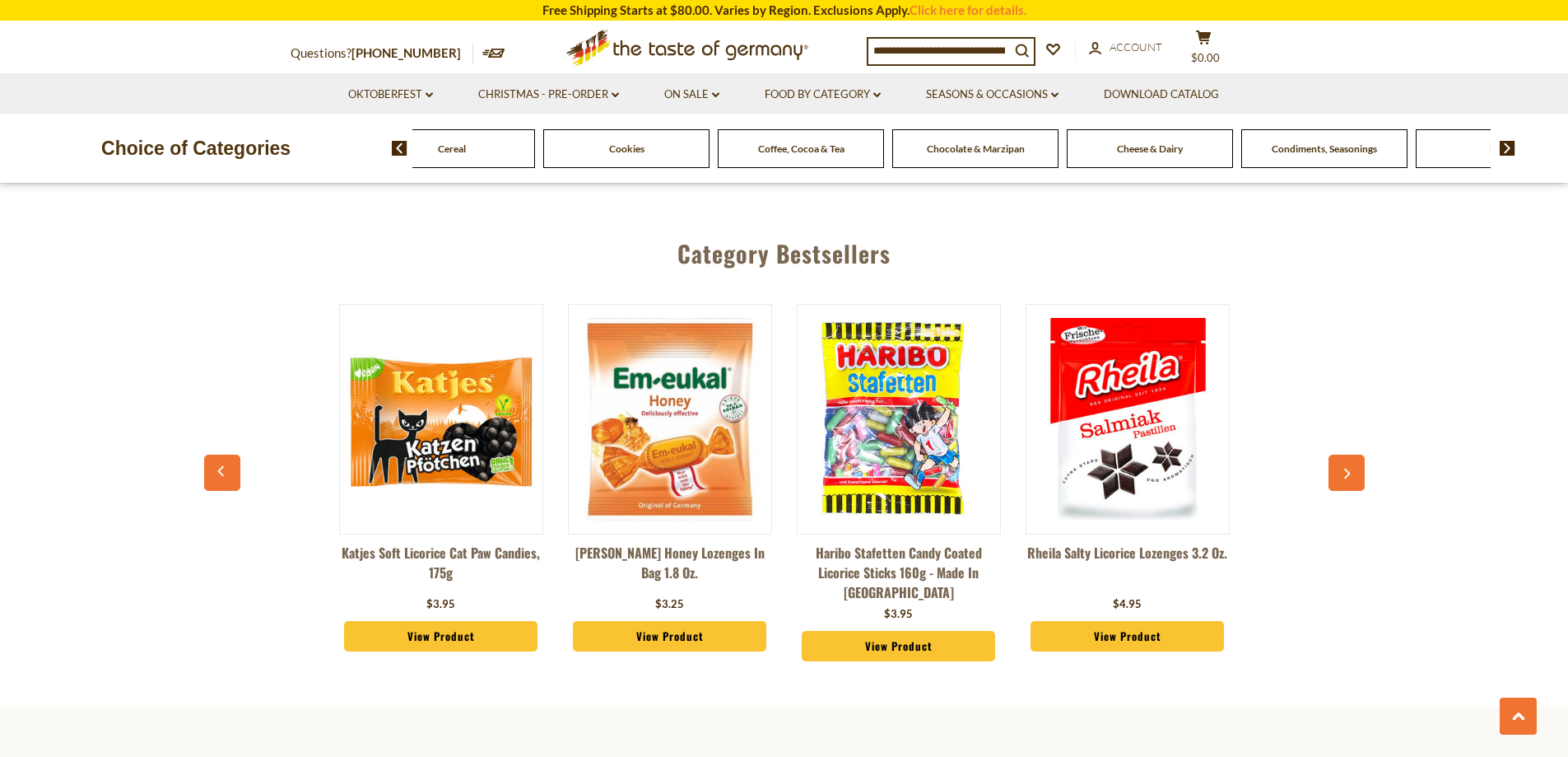
click at [1355, 454] on button "button" at bounding box center [1346, 472] width 36 height 36
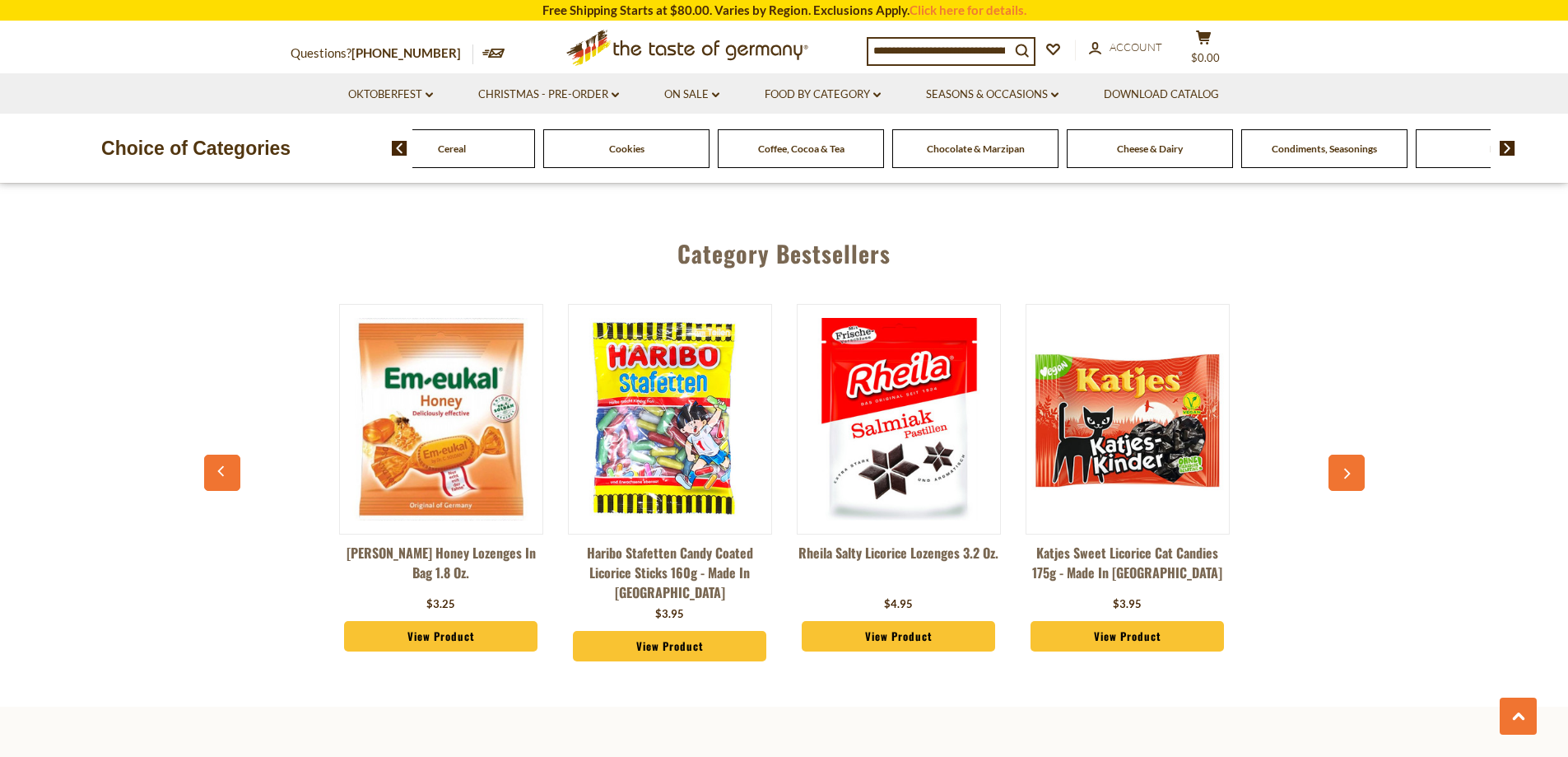
click at [1355, 454] on button "button" at bounding box center [1346, 472] width 36 height 36
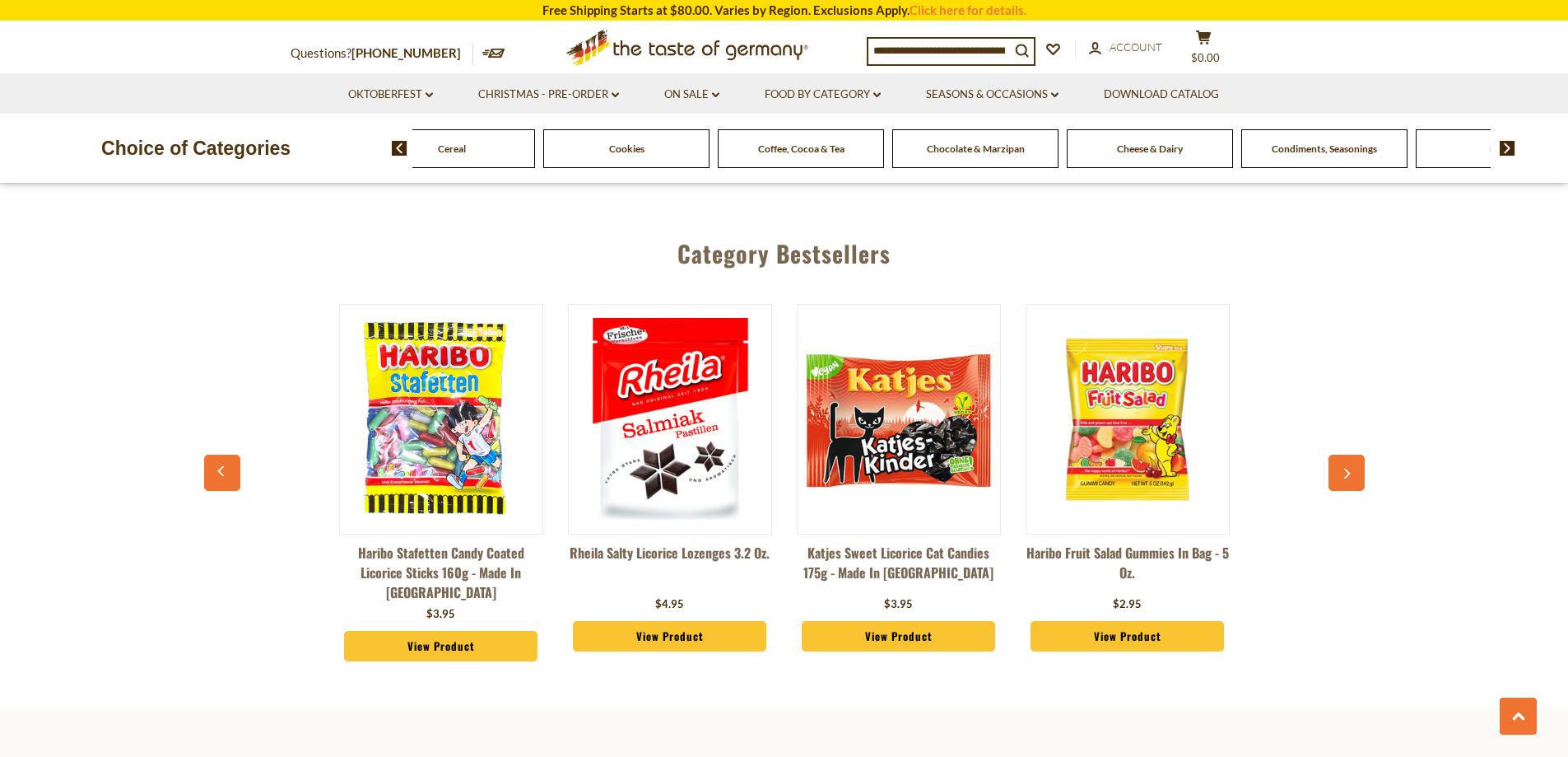
click at [1355, 454] on button "button" at bounding box center [1346, 472] width 36 height 36
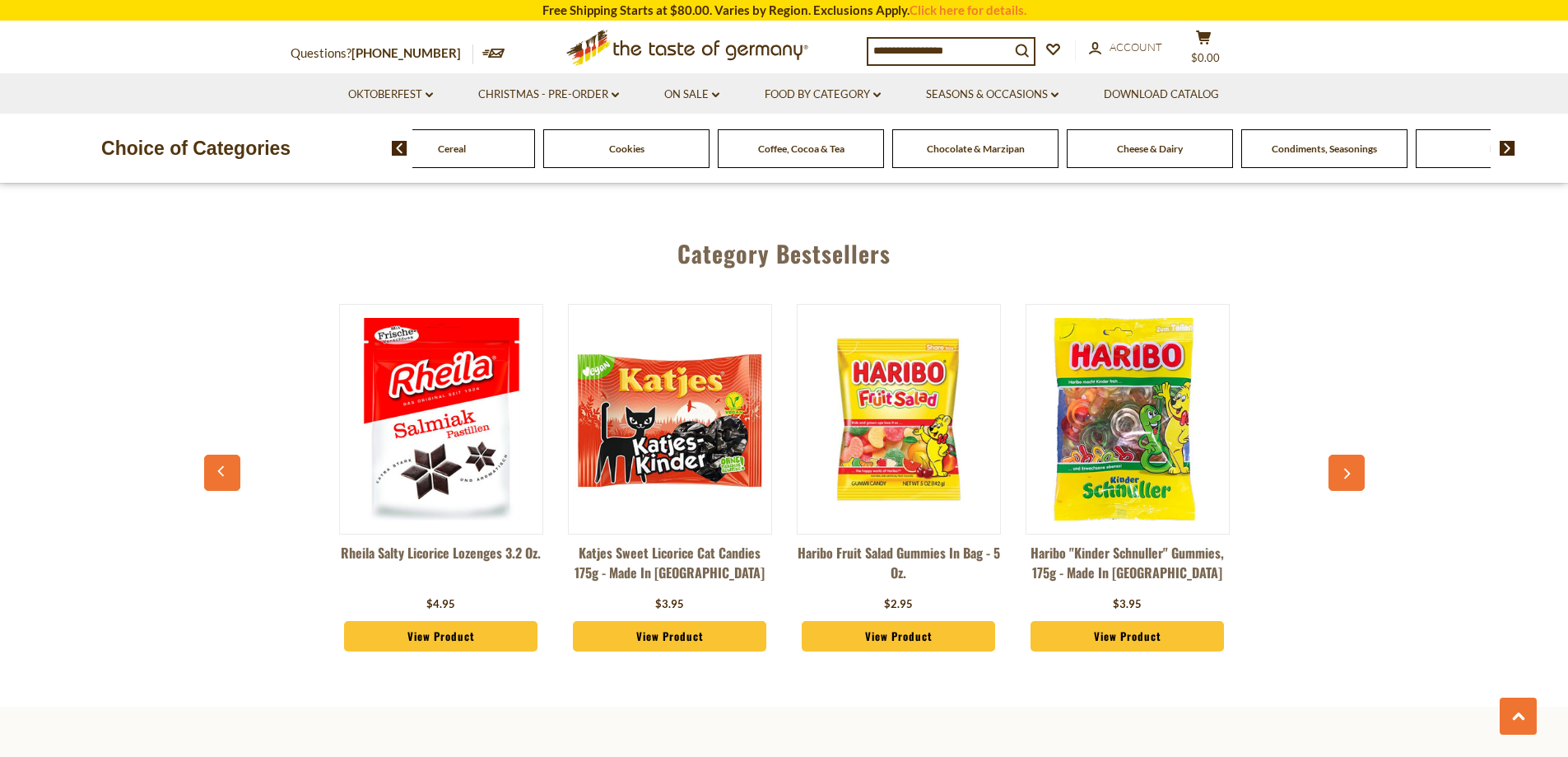
click at [1355, 454] on button "button" at bounding box center [1346, 472] width 36 height 36
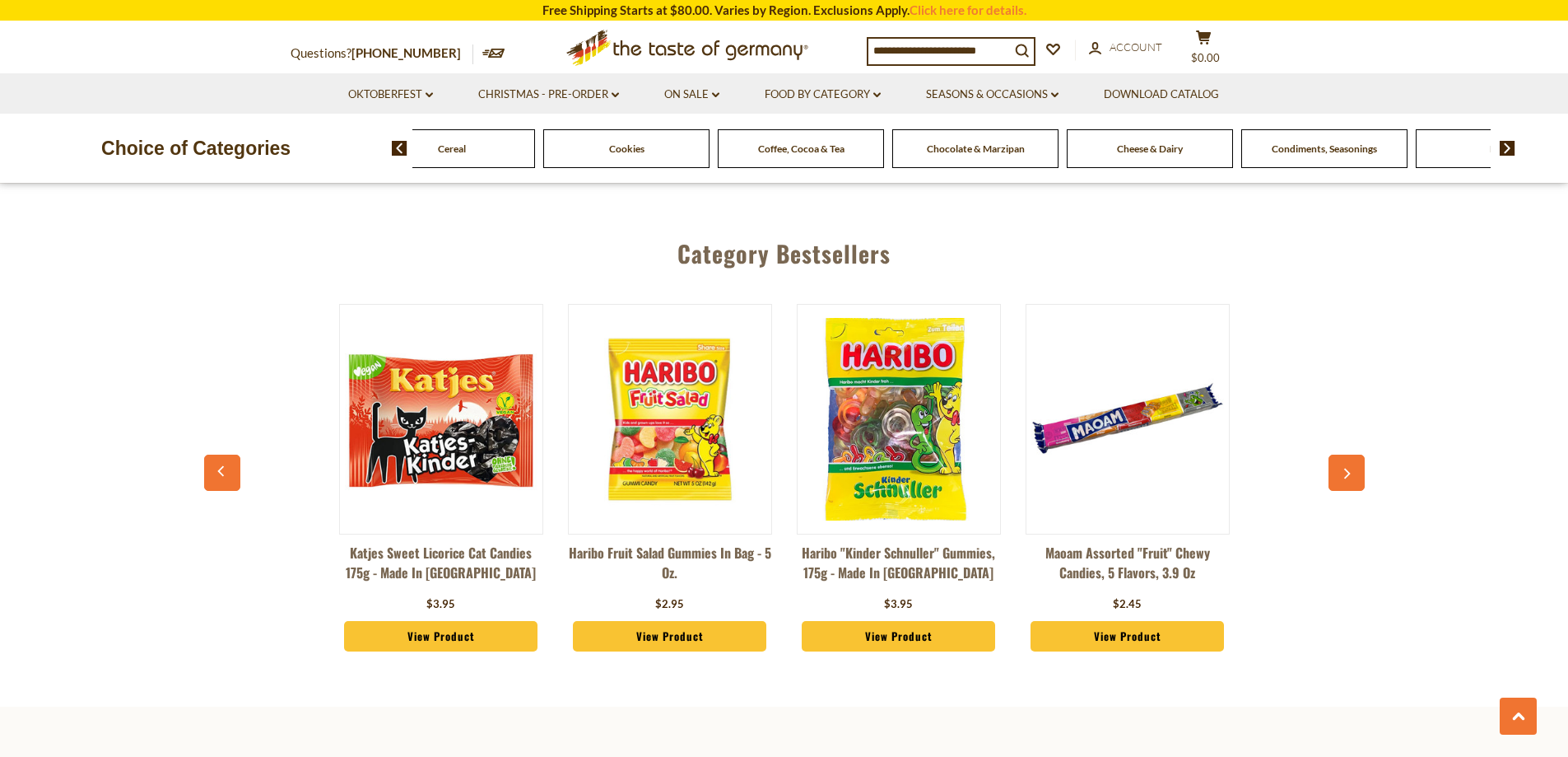
click at [1355, 454] on button "button" at bounding box center [1346, 472] width 36 height 36
click at [1342, 454] on button "button" at bounding box center [1346, 472] width 36 height 36
click at [1339, 454] on button "button" at bounding box center [1346, 472] width 36 height 36
